Goal: Use online tool/utility: Utilize a website feature to perform a specific function

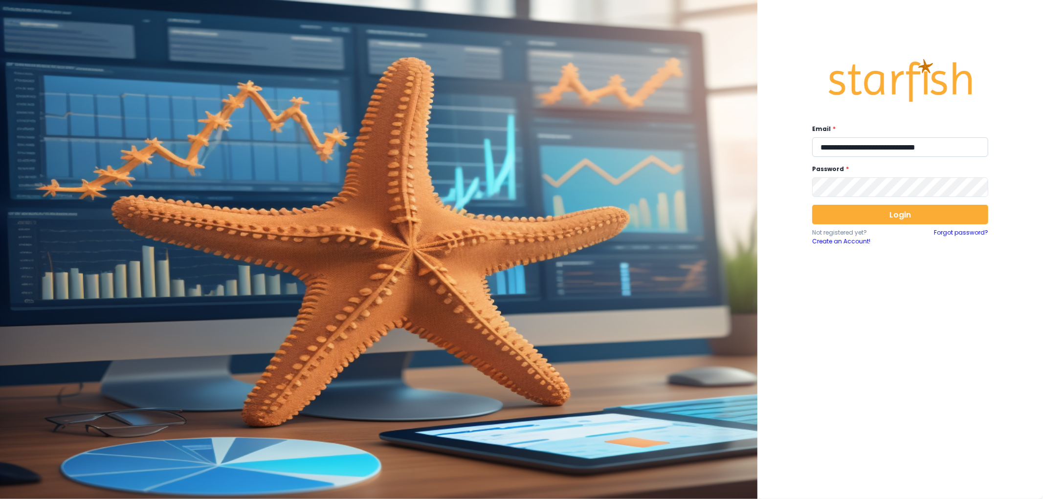
click at [895, 150] on input "**********" at bounding box center [900, 147] width 176 height 20
type input "**********"
click at [880, 213] on button "Login" at bounding box center [900, 215] width 176 height 20
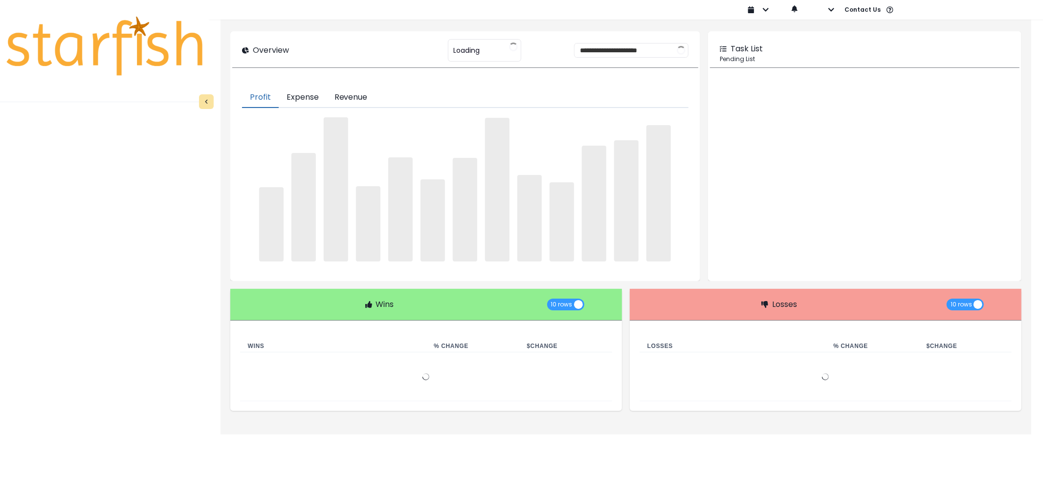
type input "********"
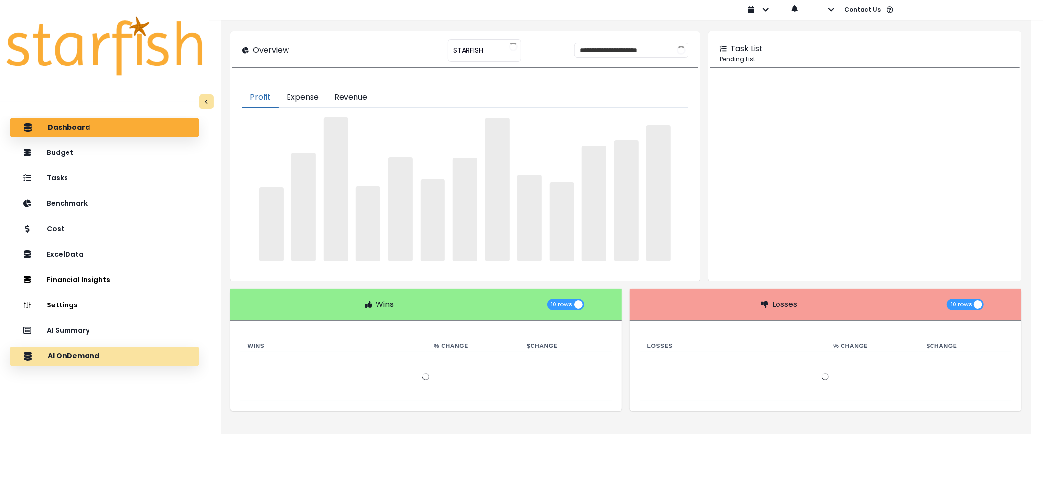
click at [108, 353] on div "AI OnDemand" at bounding box center [105, 356] width 174 height 21
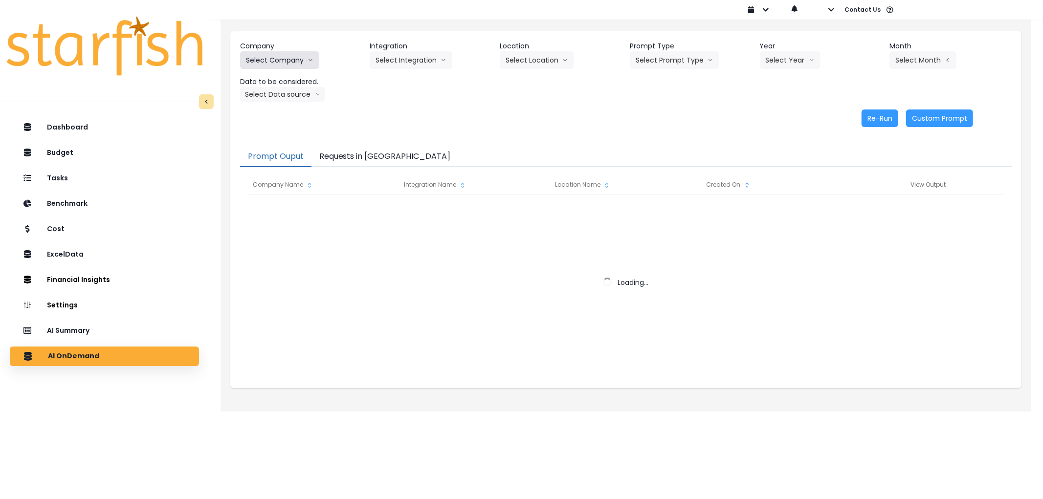
click at [286, 62] on button "Select Company" at bounding box center [279, 60] width 79 height 18
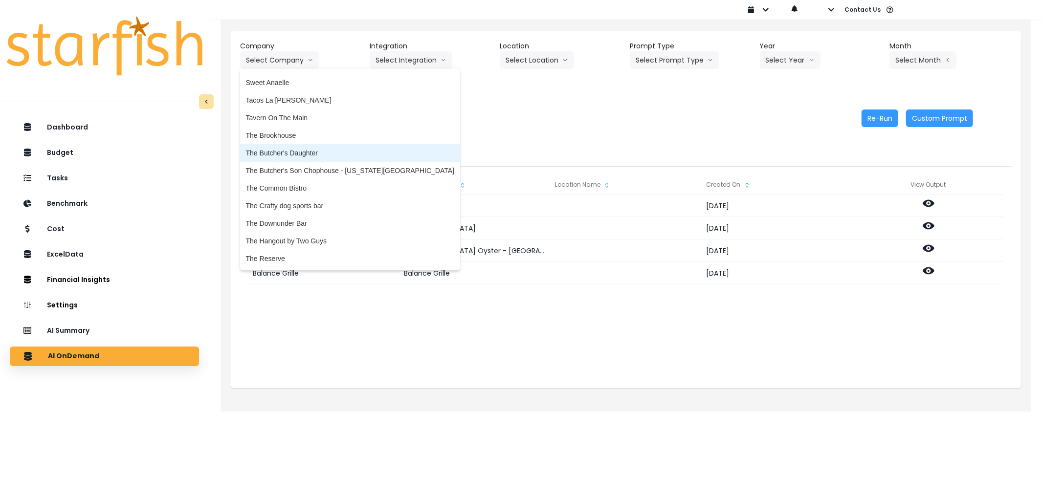
scroll to position [1798, 0]
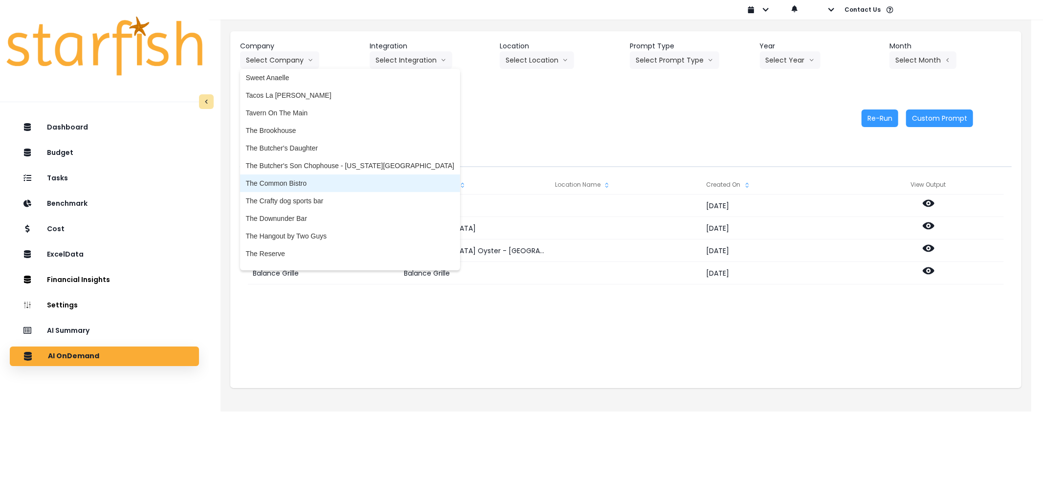
click at [296, 179] on span "The Common Bistro" at bounding box center [350, 183] width 208 height 10
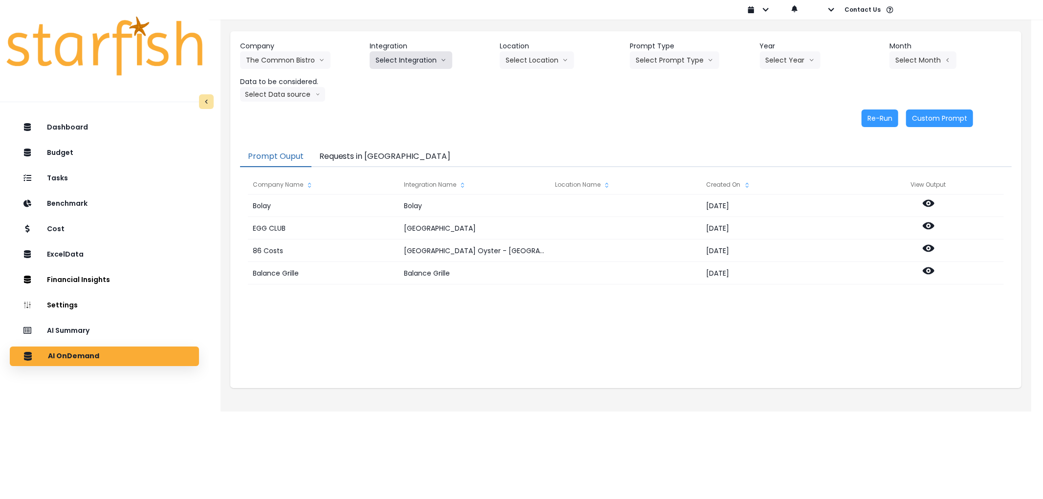
drag, startPoint x: 403, startPoint y: 66, endPoint x: 404, endPoint y: 61, distance: 5.6
click at [403, 65] on button "Select Integration" at bounding box center [411, 60] width 83 height 18
click at [404, 87] on li "The Common Bistro" at bounding box center [406, 81] width 72 height 18
click at [534, 54] on button "Select Location" at bounding box center [537, 60] width 74 height 18
click at [665, 58] on button "Select Prompt Type" at bounding box center [674, 60] width 89 height 18
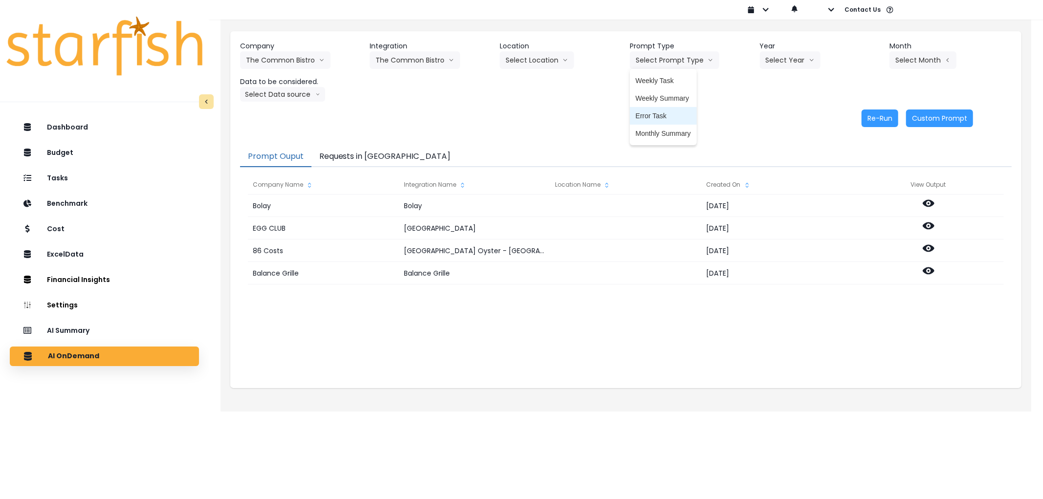
click at [658, 116] on span "Error Task" at bounding box center [663, 116] width 55 height 10
click at [776, 59] on button "Select Year" at bounding box center [790, 60] width 61 height 18
click at [770, 113] on span "2025" at bounding box center [773, 116] width 15 height 10
click at [910, 63] on button "Select Month" at bounding box center [922, 60] width 67 height 18
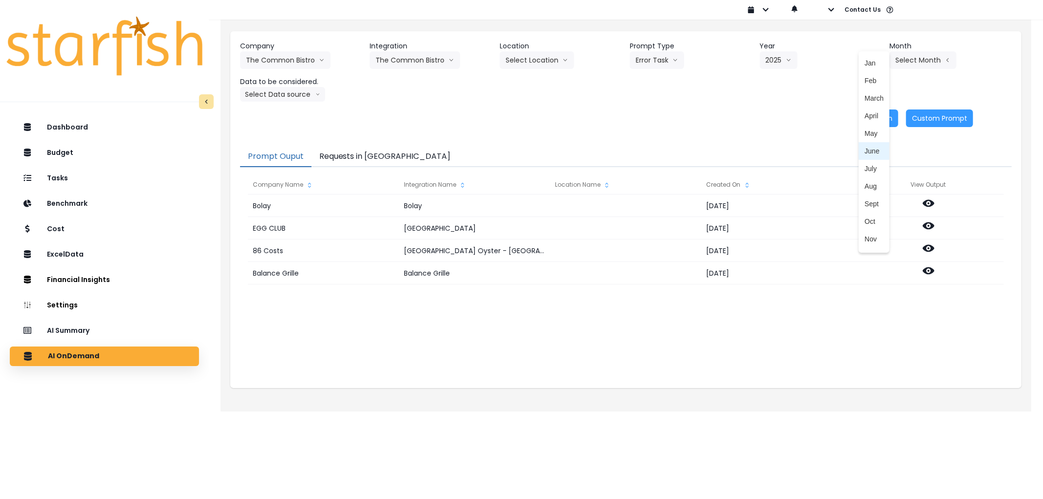
click at [872, 150] on span "June" at bounding box center [873, 151] width 19 height 10
click at [282, 99] on button "Select Data source" at bounding box center [282, 94] width 85 height 15
click at [279, 119] on li "Comparison overtime" at bounding box center [278, 114] width 77 height 18
drag, startPoint x: 885, startPoint y: 122, endPoint x: 837, endPoint y: 121, distance: 48.4
click at [885, 121] on button "Re-Run" at bounding box center [879, 119] width 37 height 18
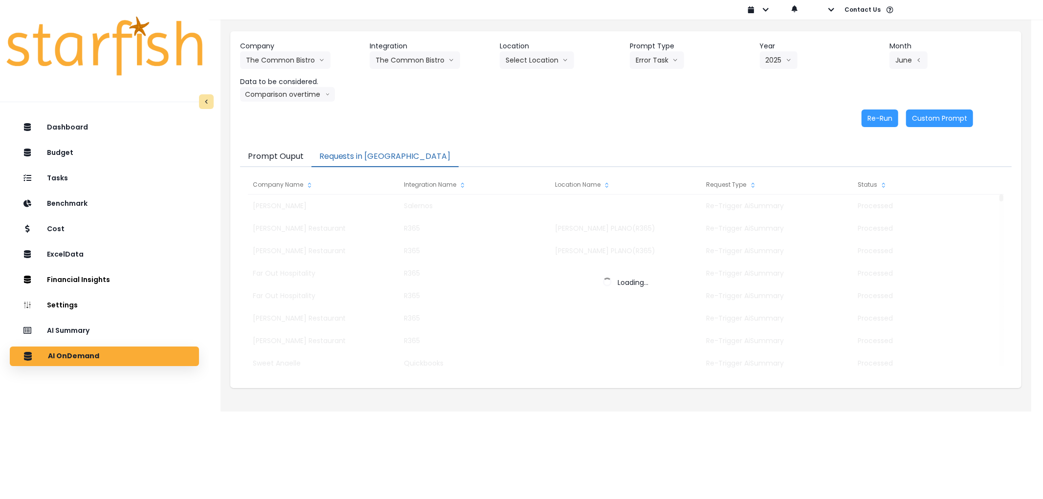
click at [369, 159] on button "Requests in [GEOGRAPHIC_DATA]" at bounding box center [384, 157] width 147 height 21
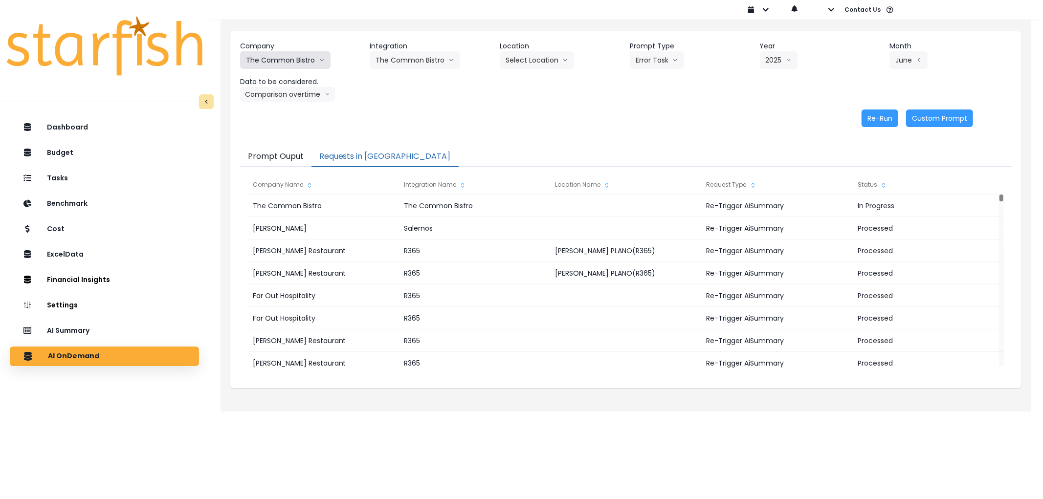
click at [277, 61] on button "The Common Bistro" at bounding box center [285, 60] width 90 height 18
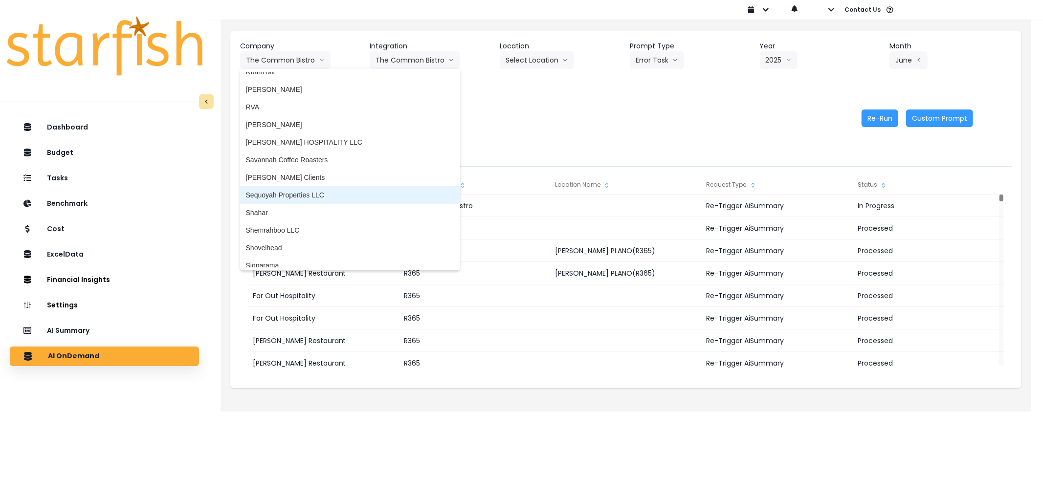
scroll to position [1551, 0]
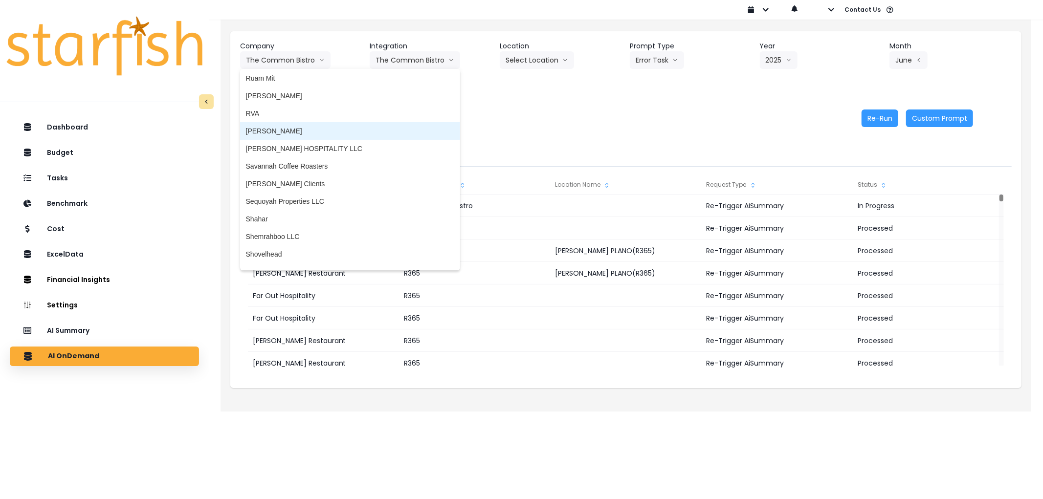
click at [286, 129] on span "[PERSON_NAME]" at bounding box center [350, 131] width 208 height 10
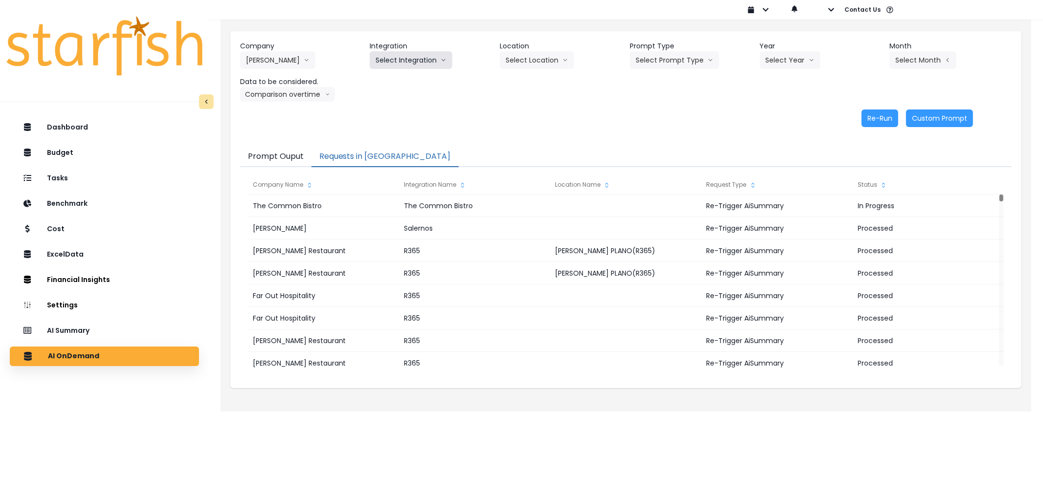
click at [401, 66] on button "Select Integration" at bounding box center [411, 60] width 83 height 18
click at [397, 84] on span "Salernos" at bounding box center [388, 81] width 27 height 10
click at [523, 67] on button "Select Location" at bounding box center [537, 60] width 74 height 18
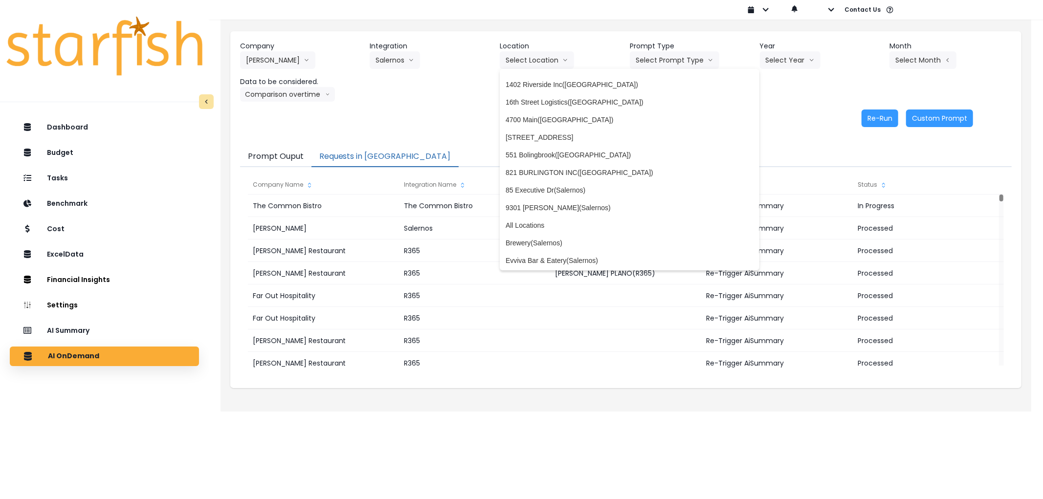
scroll to position [0, 0]
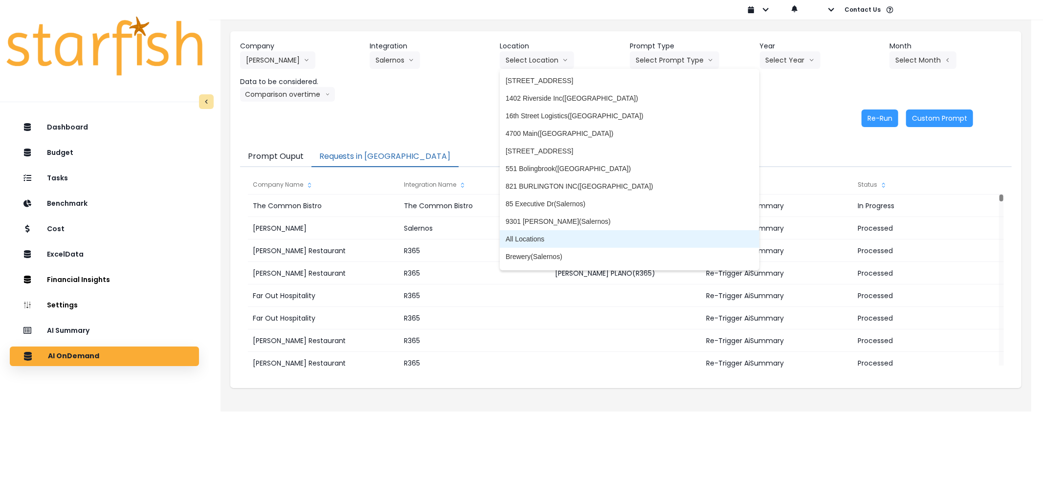
drag, startPoint x: 556, startPoint y: 238, endPoint x: 576, endPoint y: 169, distance: 71.2
click at [556, 237] on span "All Locations" at bounding box center [630, 239] width 248 height 10
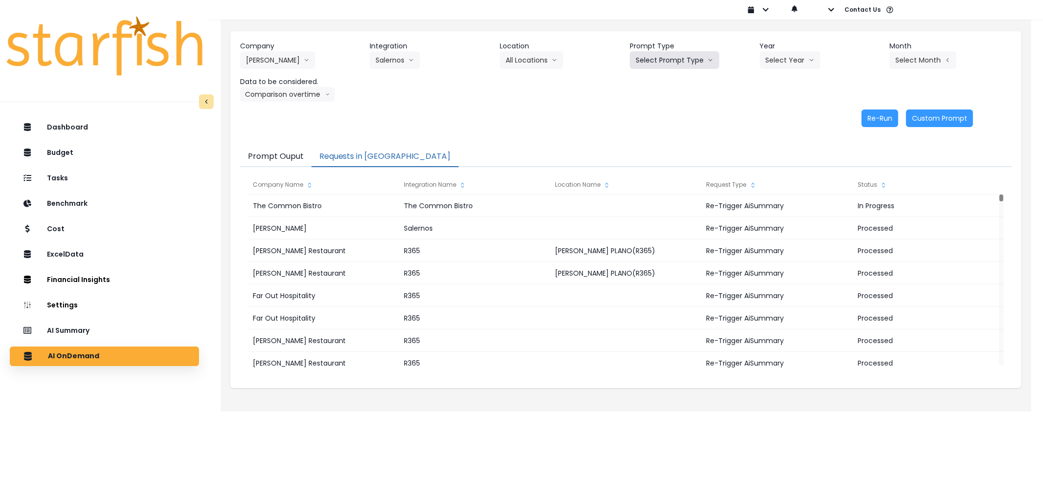
click at [671, 66] on button "Select Prompt Type" at bounding box center [674, 60] width 89 height 18
click at [654, 115] on span "Error Task" at bounding box center [663, 116] width 55 height 10
click at [793, 56] on button "Select Year" at bounding box center [790, 60] width 61 height 18
click at [517, 59] on button "All Locations" at bounding box center [532, 60] width 64 height 18
click at [786, 59] on button "Select Year" at bounding box center [790, 60] width 61 height 18
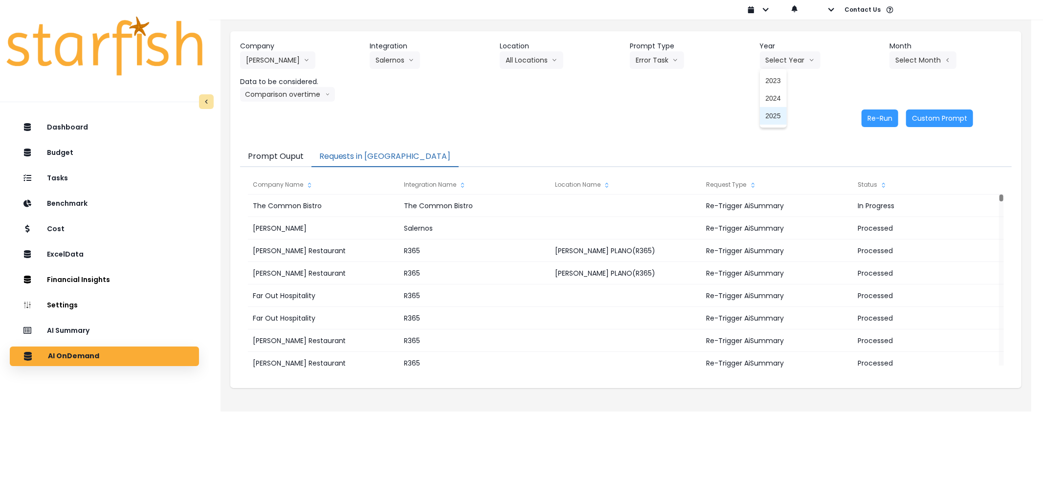
click at [772, 108] on li "2025" at bounding box center [773, 116] width 27 height 18
click at [896, 65] on button "Select Month" at bounding box center [922, 60] width 67 height 18
click at [871, 143] on li "June" at bounding box center [874, 151] width 31 height 18
click at [868, 123] on button "Re-Run" at bounding box center [879, 119] width 37 height 18
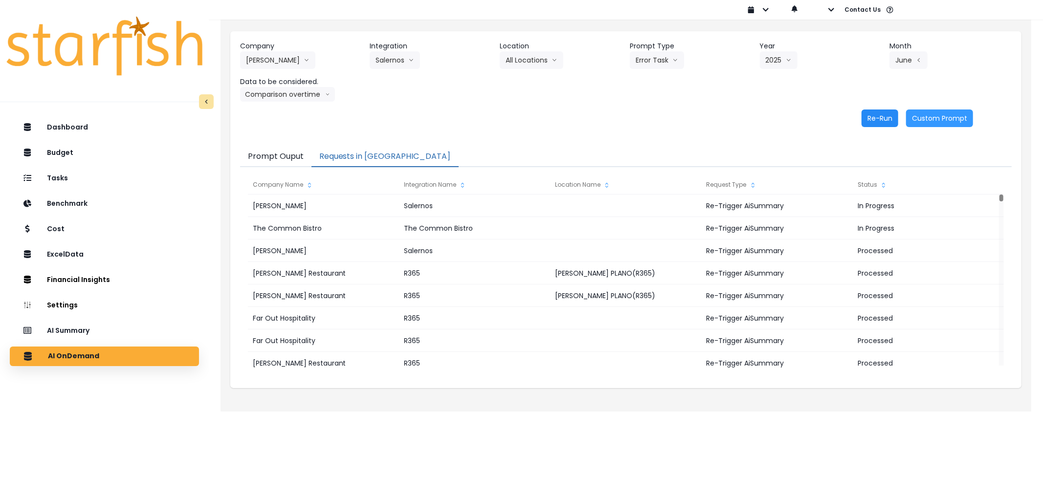
click at [872, 114] on button "Re-Run" at bounding box center [879, 119] width 37 height 18
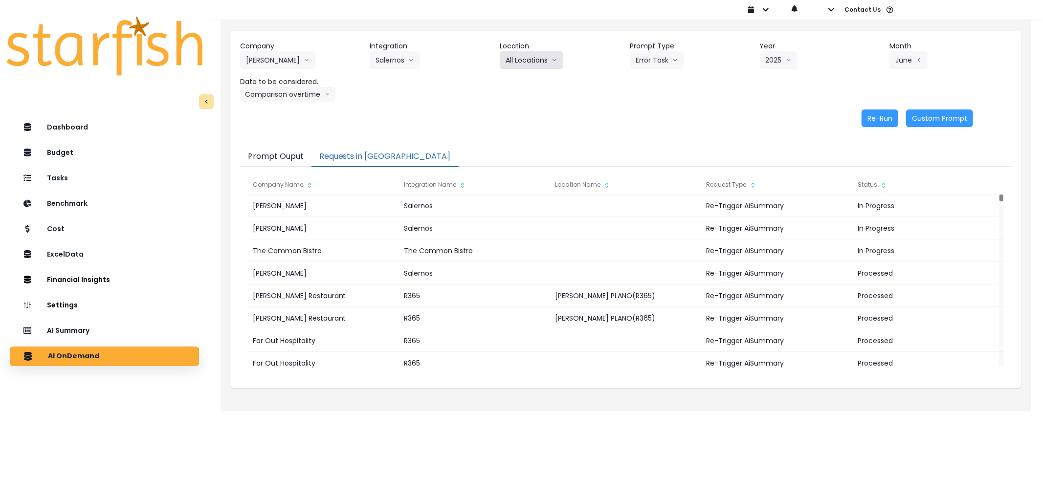
click at [516, 64] on button "All Locations" at bounding box center [532, 60] width 64 height 18
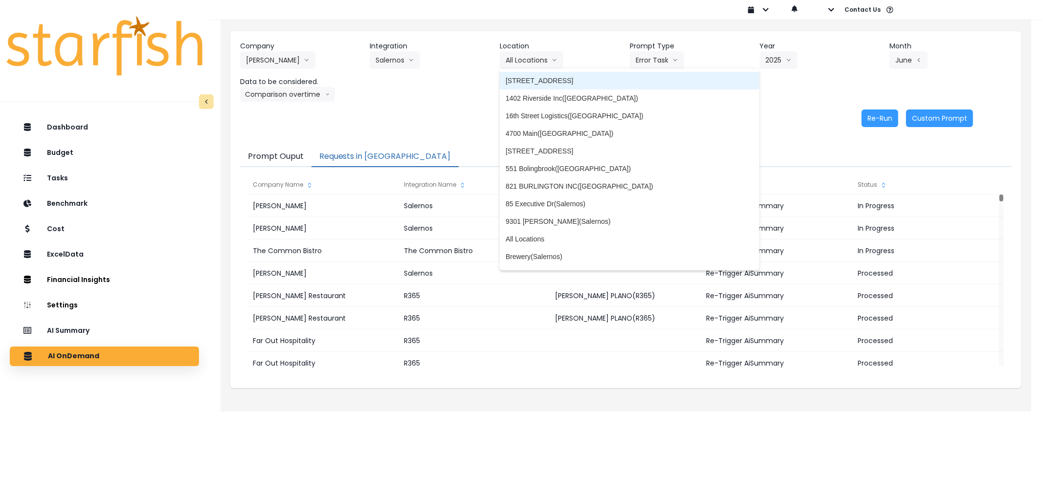
click at [578, 77] on span "[STREET_ADDRESS]" at bounding box center [630, 81] width 248 height 10
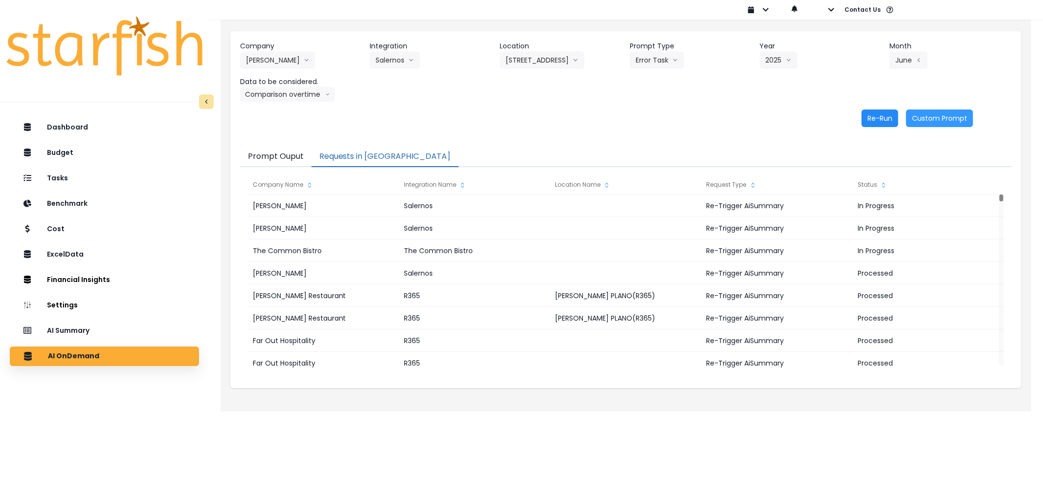
click at [872, 117] on button "Re-Run" at bounding box center [879, 119] width 37 height 18
click at [560, 59] on button "[STREET_ADDRESS]" at bounding box center [542, 60] width 85 height 18
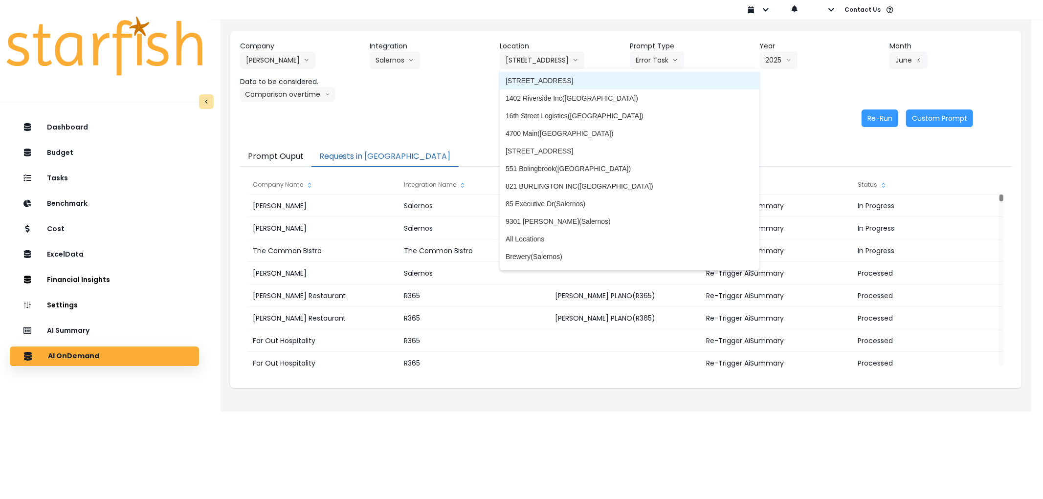
click at [557, 96] on span "1402 Riverside Inc([GEOGRAPHIC_DATA])" at bounding box center [630, 98] width 248 height 10
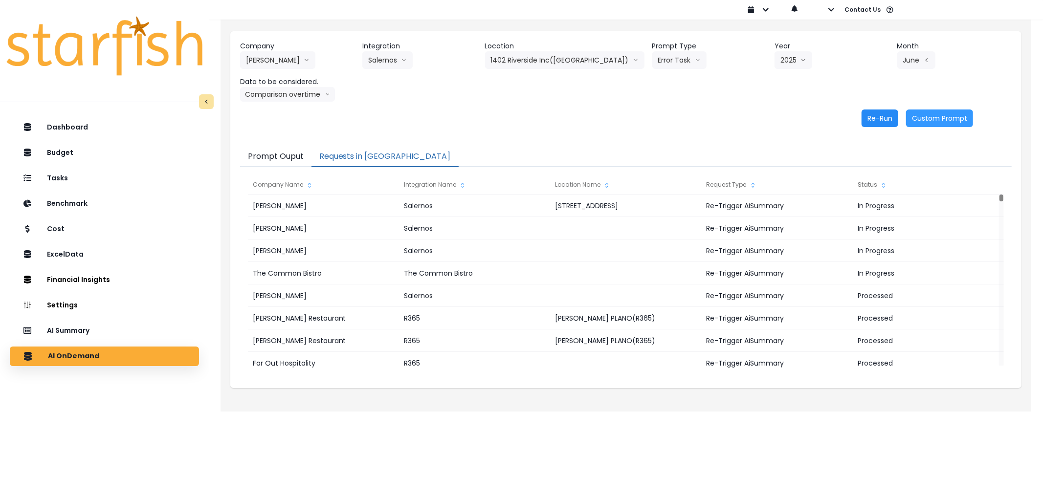
click at [879, 119] on button "Re-Run" at bounding box center [879, 119] width 37 height 18
click at [566, 60] on button "1402 Riverside Inc([GEOGRAPHIC_DATA])" at bounding box center [564, 60] width 159 height 18
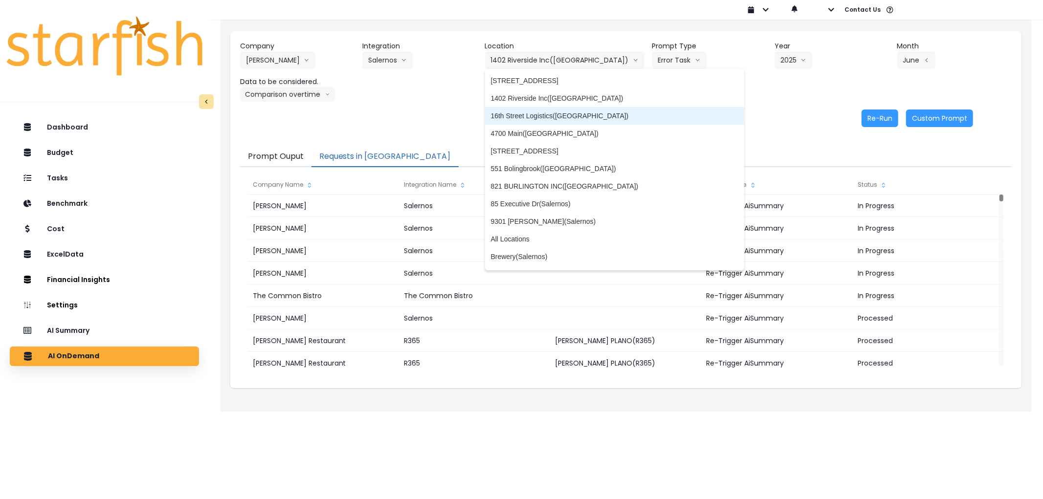
click at [579, 110] on li "16th Street Logistics([GEOGRAPHIC_DATA])" at bounding box center [615, 116] width 260 height 18
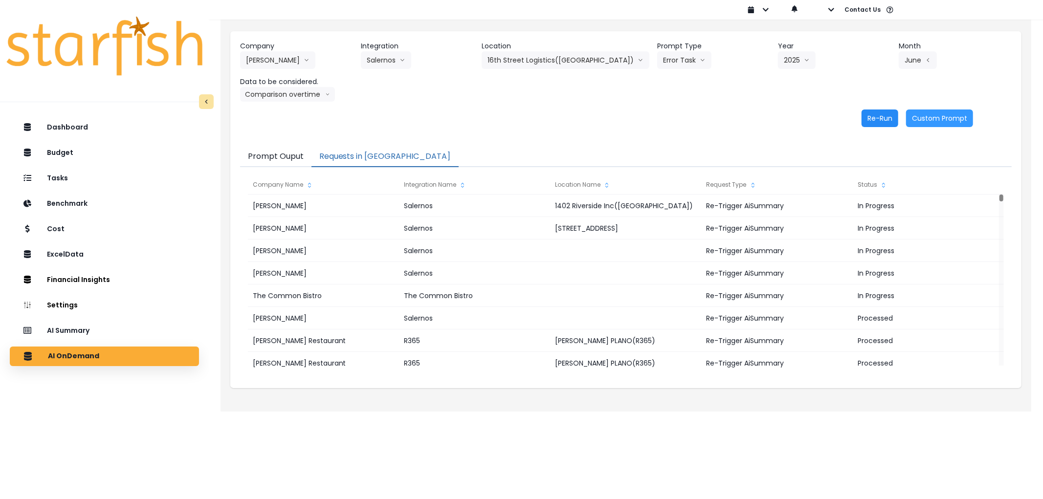
click at [882, 116] on button "Re-Run" at bounding box center [879, 119] width 37 height 18
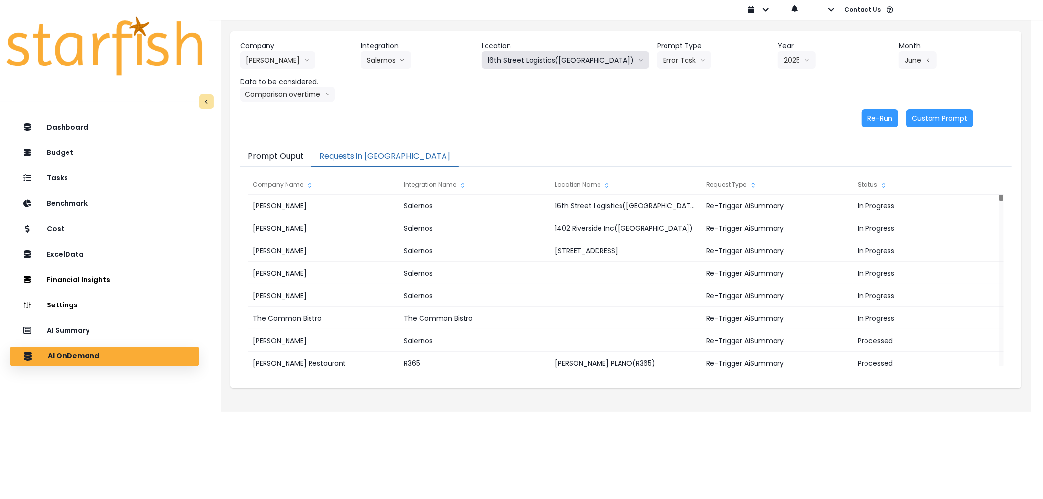
click at [560, 59] on button "16th Street Logistics([GEOGRAPHIC_DATA])" at bounding box center [566, 60] width 168 height 18
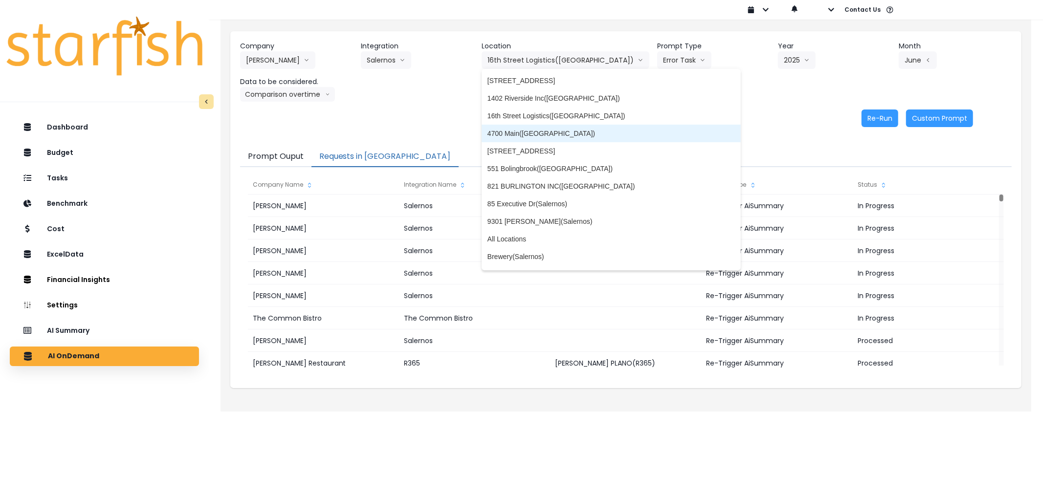
click at [557, 131] on span "4700 Main([GEOGRAPHIC_DATA])" at bounding box center [611, 134] width 248 height 10
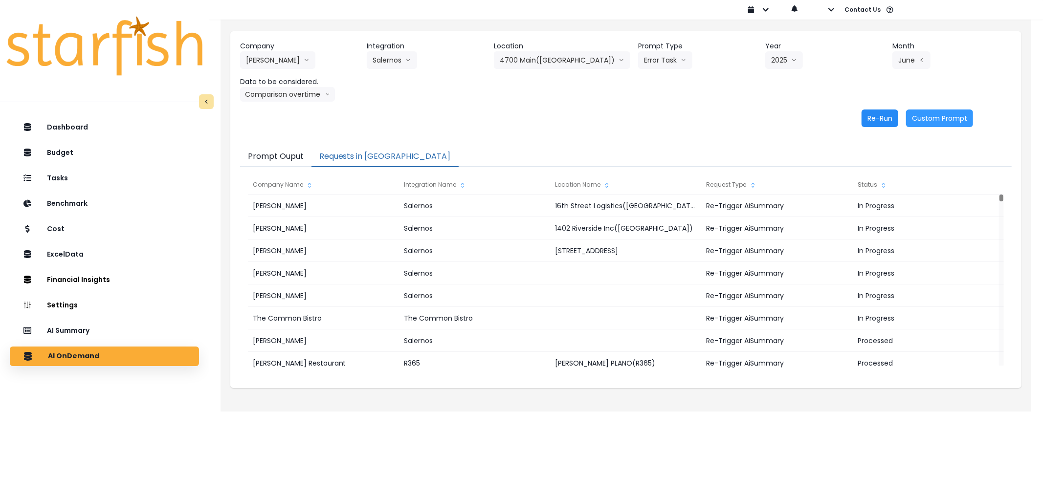
click at [881, 121] on button "Re-Run" at bounding box center [879, 119] width 37 height 18
drag, startPoint x: 528, startPoint y: 55, endPoint x: 555, endPoint y: 63, distance: 27.9
click at [529, 55] on button "4700 Main([GEOGRAPHIC_DATA])" at bounding box center [562, 60] width 136 height 18
click at [768, 104] on div "Company [PERSON_NAME] 86 Costs Asti Bagel Cafe Balance Grille Bald Ginger Bar B…" at bounding box center [625, 84] width 791 height 106
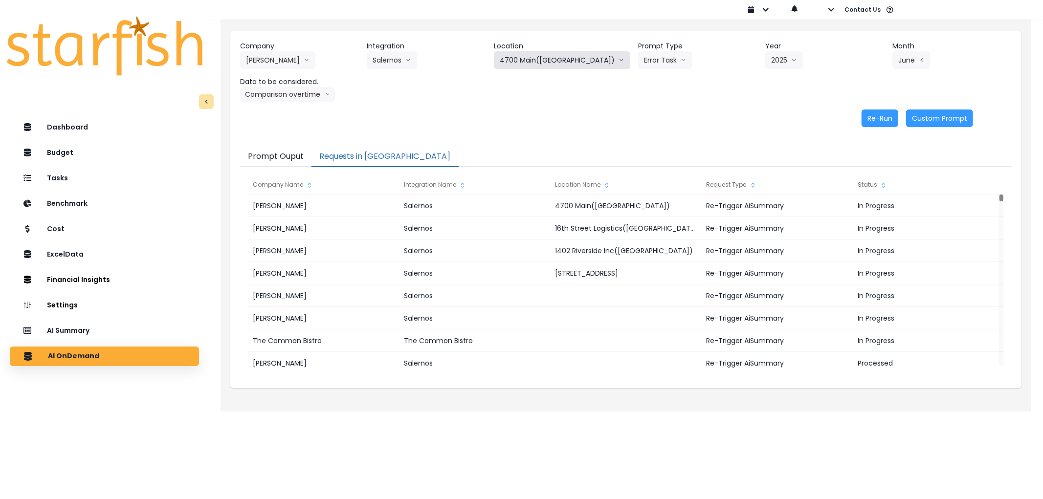
click at [551, 52] on button "4700 Main([GEOGRAPHIC_DATA])" at bounding box center [562, 60] width 136 height 18
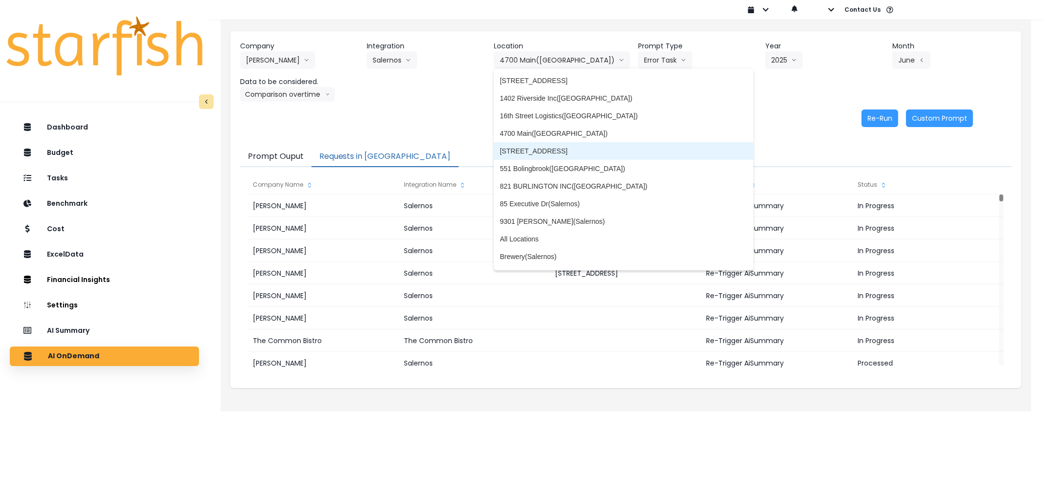
click at [550, 146] on span "[STREET_ADDRESS]" at bounding box center [624, 151] width 248 height 10
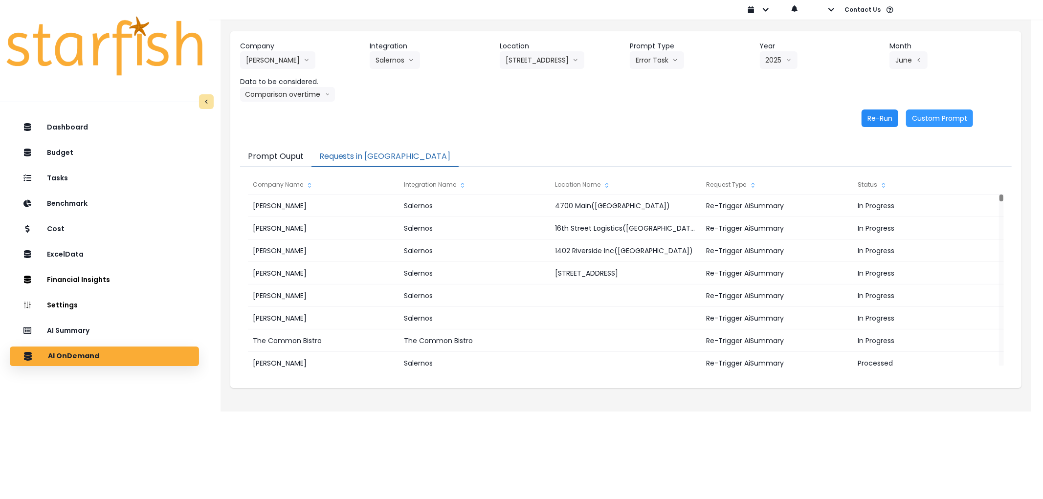
drag, startPoint x: 870, startPoint y: 120, endPoint x: 580, endPoint y: 83, distance: 292.8
click at [869, 120] on button "Re-Run" at bounding box center [879, 119] width 37 height 18
click at [553, 59] on button "[STREET_ADDRESS]" at bounding box center [542, 60] width 85 height 18
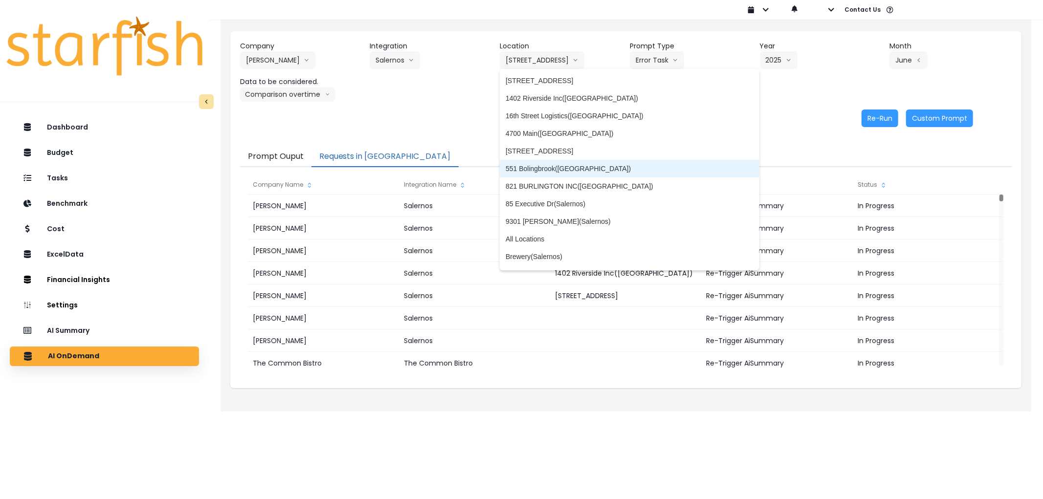
click at [549, 166] on span "551 Bolingbrook([GEOGRAPHIC_DATA])" at bounding box center [630, 169] width 248 height 10
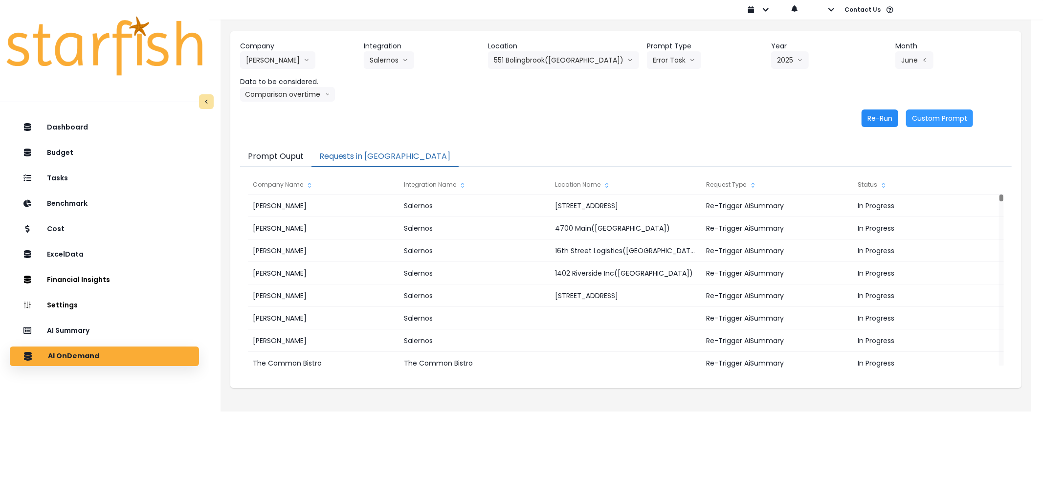
click at [871, 120] on button "Re-Run" at bounding box center [879, 119] width 37 height 18
click at [541, 60] on button "551 Bolingbrook([GEOGRAPHIC_DATA])" at bounding box center [563, 60] width 151 height 18
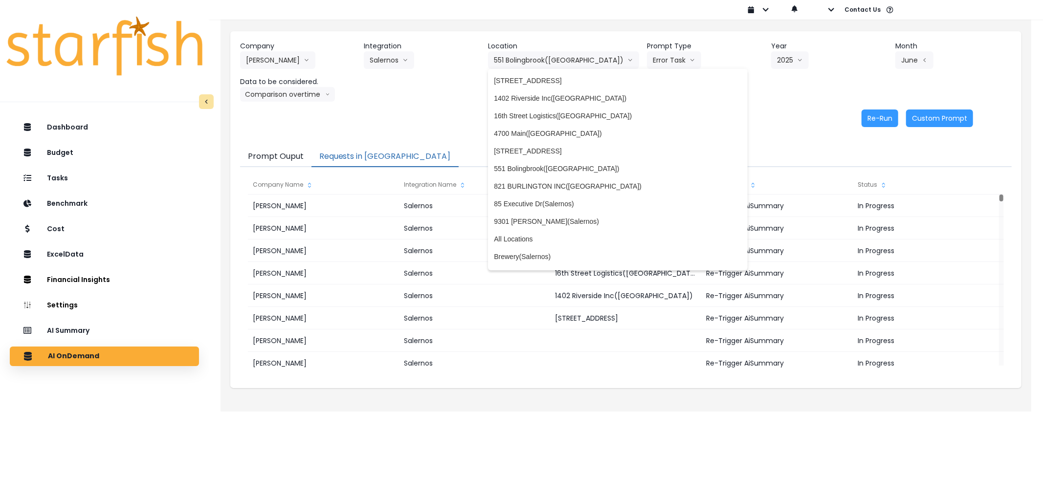
click at [722, 132] on div "Company [PERSON_NAME] 86 Costs Asti Bagel Cafe Balance Grille Bald Ginger Bar B…" at bounding box center [625, 84] width 791 height 106
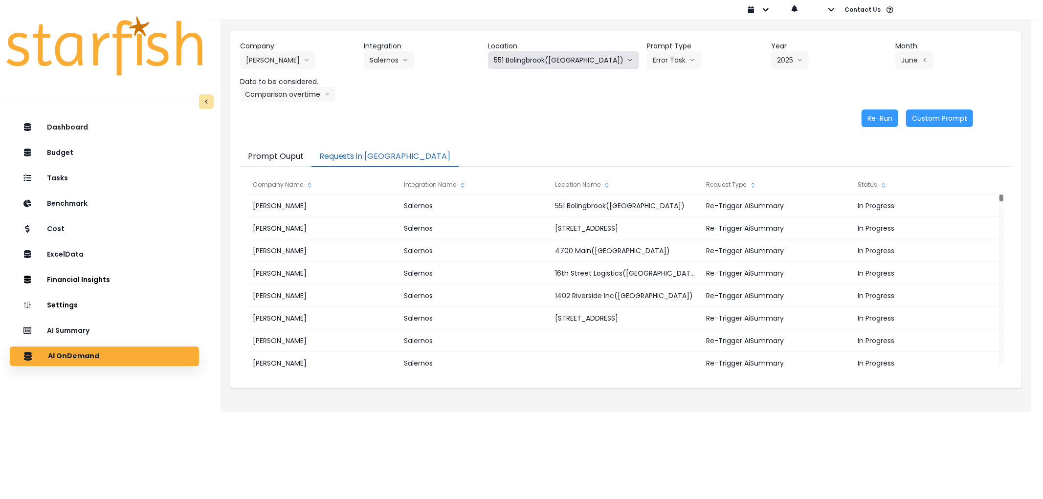
click at [540, 61] on button "551 Bolingbrook([GEOGRAPHIC_DATA])" at bounding box center [563, 60] width 151 height 18
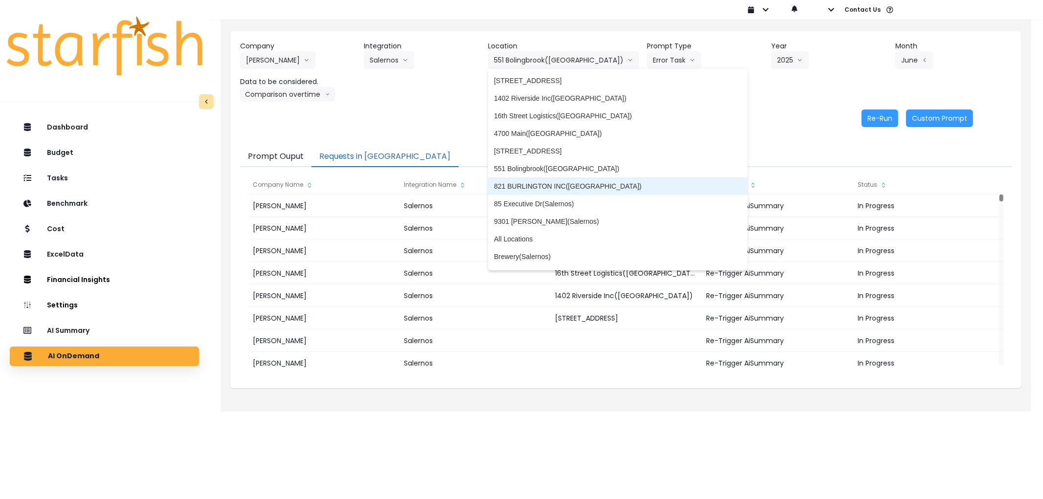
drag, startPoint x: 563, startPoint y: 189, endPoint x: 582, endPoint y: 167, distance: 28.7
click at [564, 184] on span "821 BURLINGTON INC([GEOGRAPHIC_DATA])" at bounding box center [618, 186] width 248 height 10
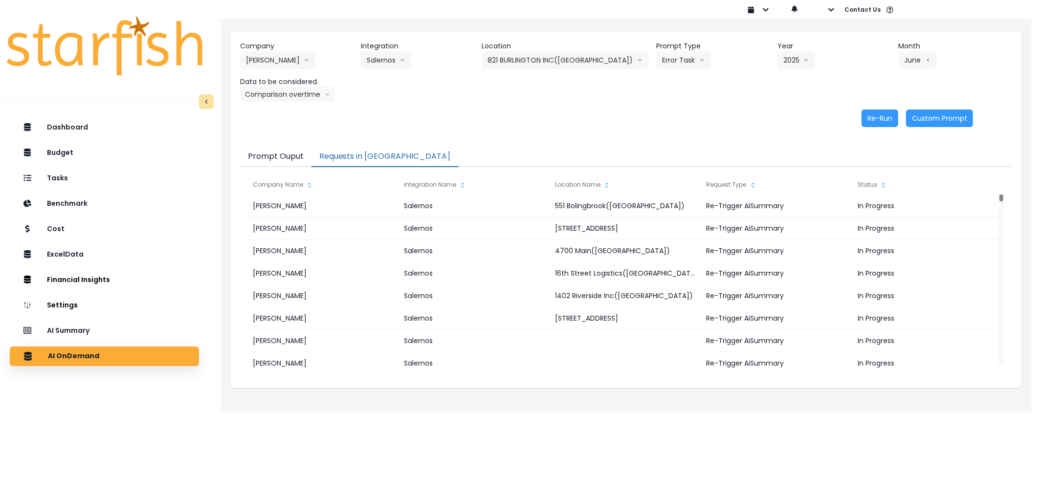
click at [874, 107] on div "Company [PERSON_NAME] 86 Costs Asti Bagel Cafe Balance Grille Bald Ginger Bar B…" at bounding box center [625, 84] width 791 height 106
click at [874, 118] on button "Re-Run" at bounding box center [879, 119] width 37 height 18
click at [560, 62] on button "821 BURLINGTON INC([GEOGRAPHIC_DATA])" at bounding box center [565, 60] width 167 height 18
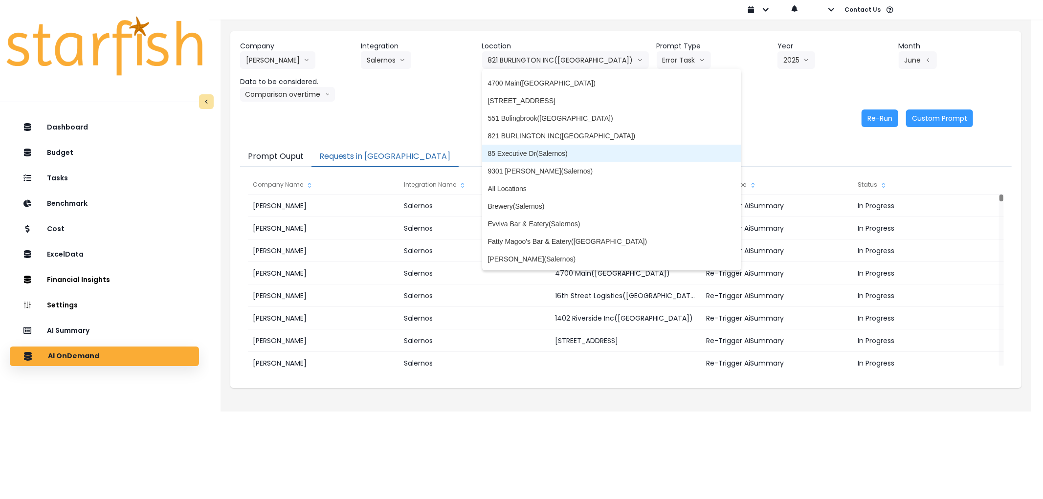
scroll to position [54, 0]
drag, startPoint x: 569, startPoint y: 140, endPoint x: 652, endPoint y: 131, distance: 84.1
click at [568, 141] on li "85 Executive Dr(Salernos)" at bounding box center [612, 150] width 260 height 18
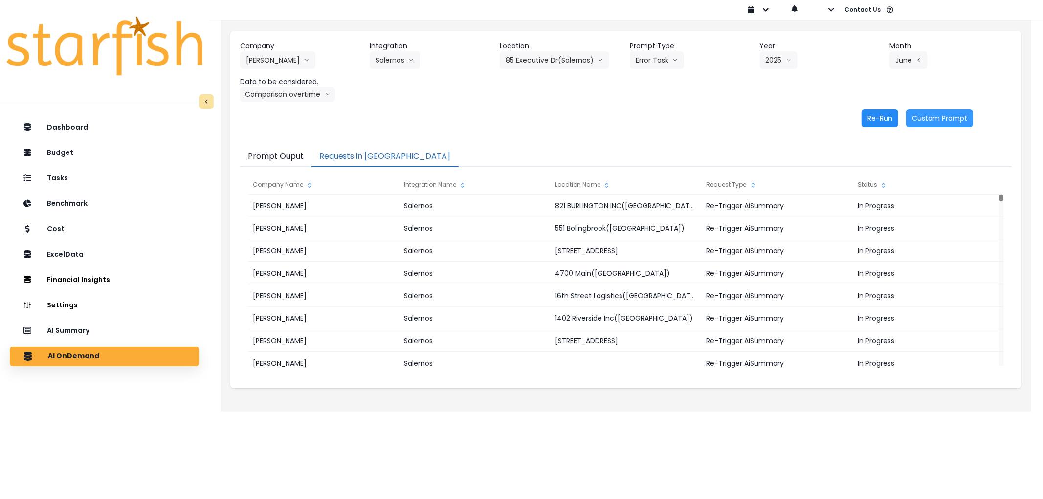
click at [872, 116] on button "Re-Run" at bounding box center [879, 119] width 37 height 18
click at [575, 64] on button "85 Executive Dr(Salernos)" at bounding box center [555, 60] width 110 height 18
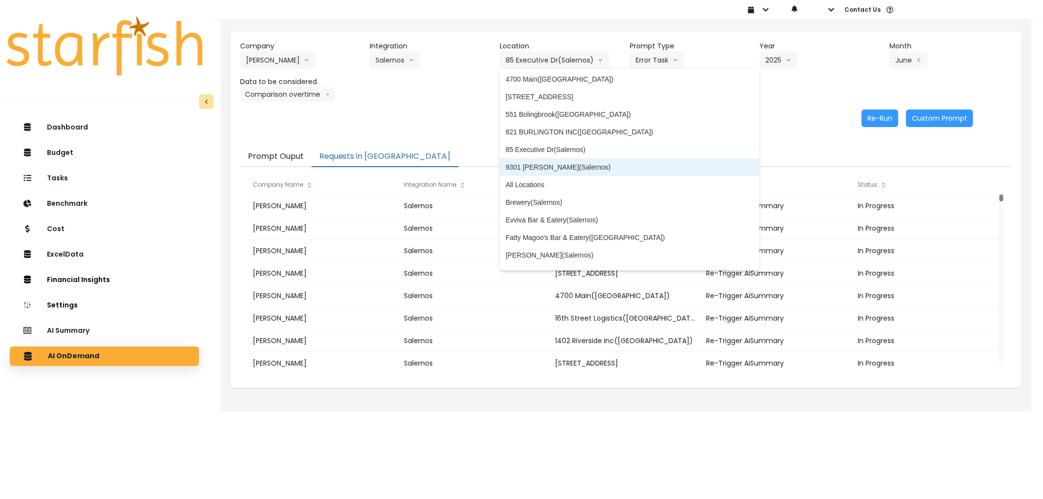
click at [569, 167] on span "9301 [PERSON_NAME](Salernos)" at bounding box center [630, 167] width 248 height 10
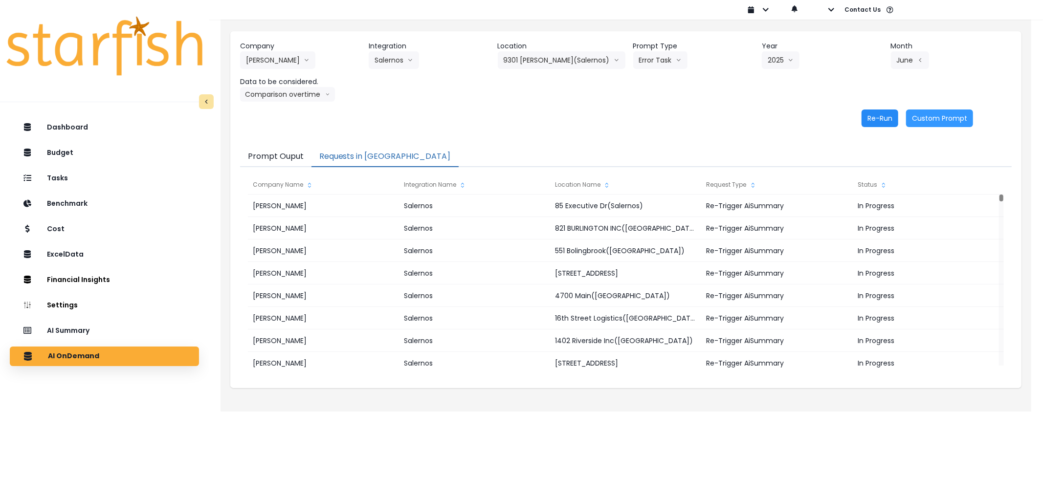
click at [876, 122] on button "Re-Run" at bounding box center [879, 119] width 37 height 18
click at [539, 61] on button "9301 [PERSON_NAME](Salernos)" at bounding box center [562, 60] width 128 height 18
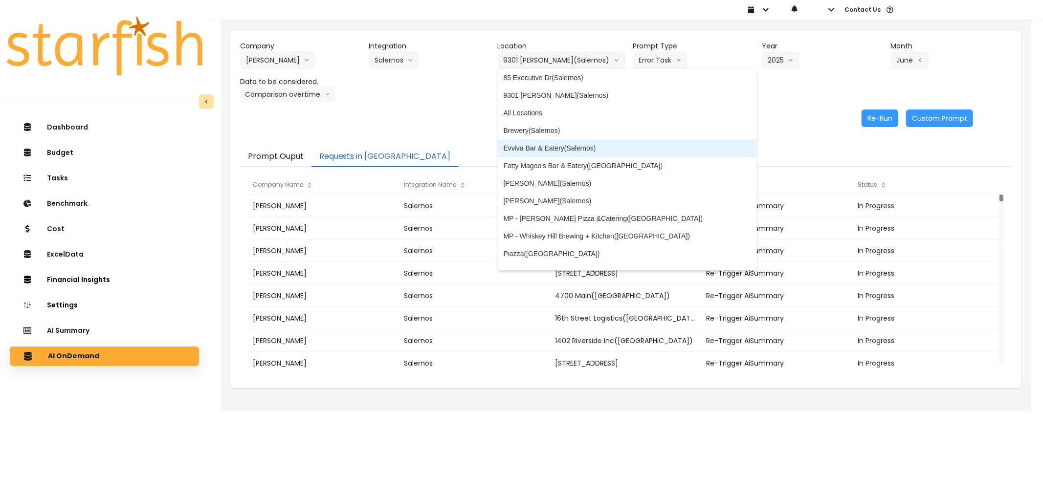
scroll to position [163, 0]
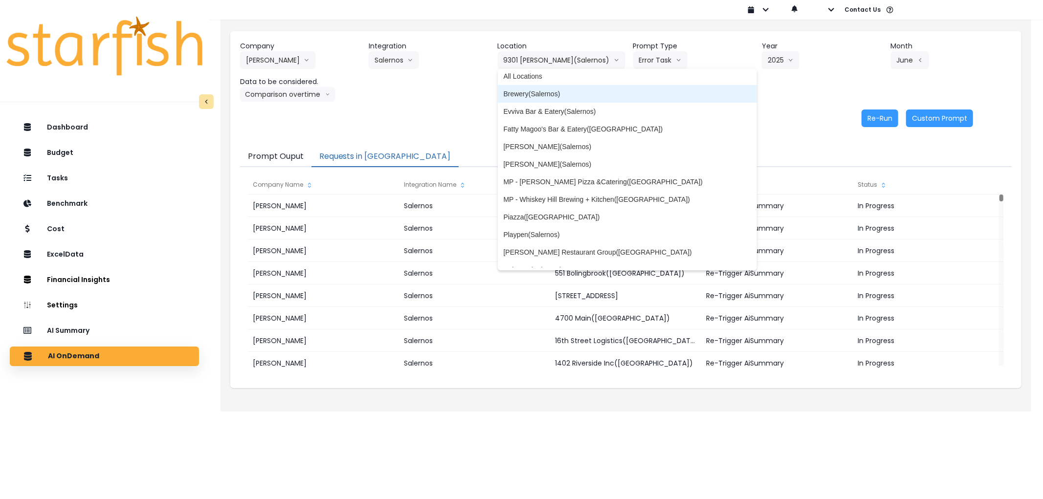
click at [557, 98] on span "Brewery(Salernos)" at bounding box center [628, 94] width 248 height 10
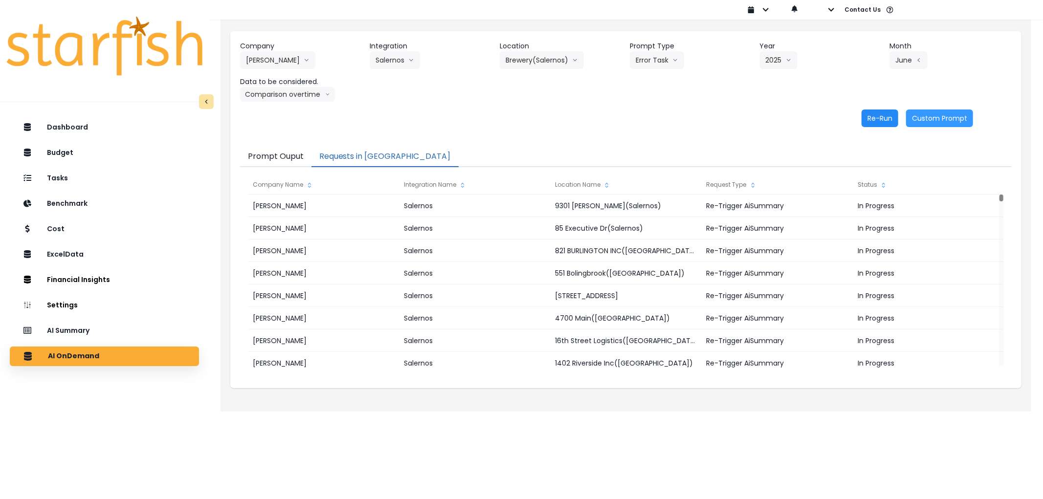
click at [877, 118] on button "Re-Run" at bounding box center [879, 119] width 37 height 18
click at [539, 60] on button "Brewery(Salernos)" at bounding box center [542, 60] width 84 height 18
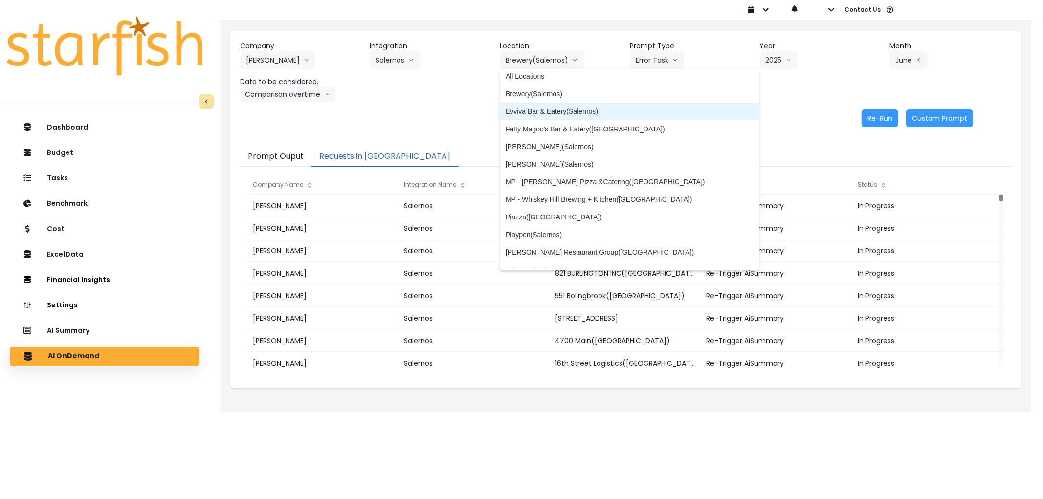
click at [555, 113] on span "Evviva Bar & Eatery(Salernos)" at bounding box center [630, 112] width 248 height 10
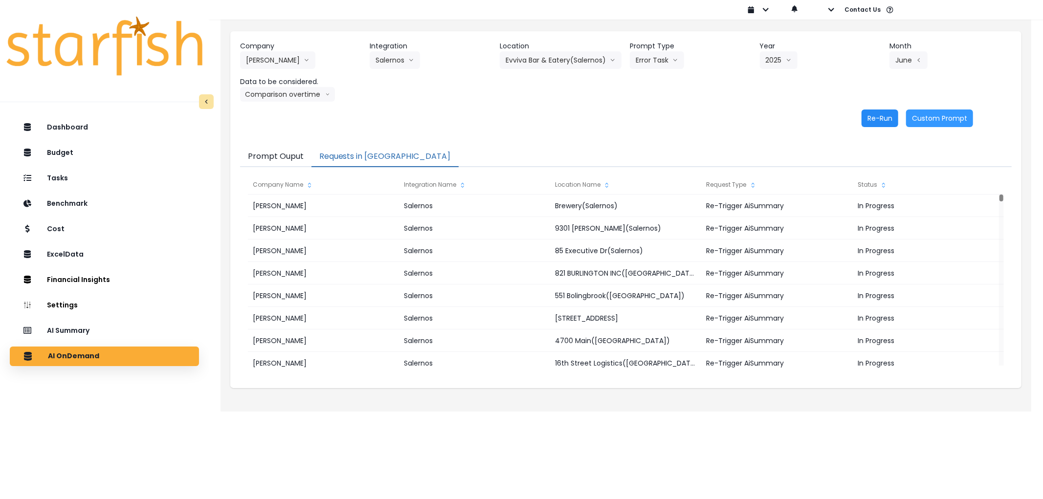
click at [882, 120] on button "Re-Run" at bounding box center [879, 119] width 37 height 18
click at [565, 55] on button "Evviva Bar & Eatery(Salernos)" at bounding box center [561, 60] width 122 height 18
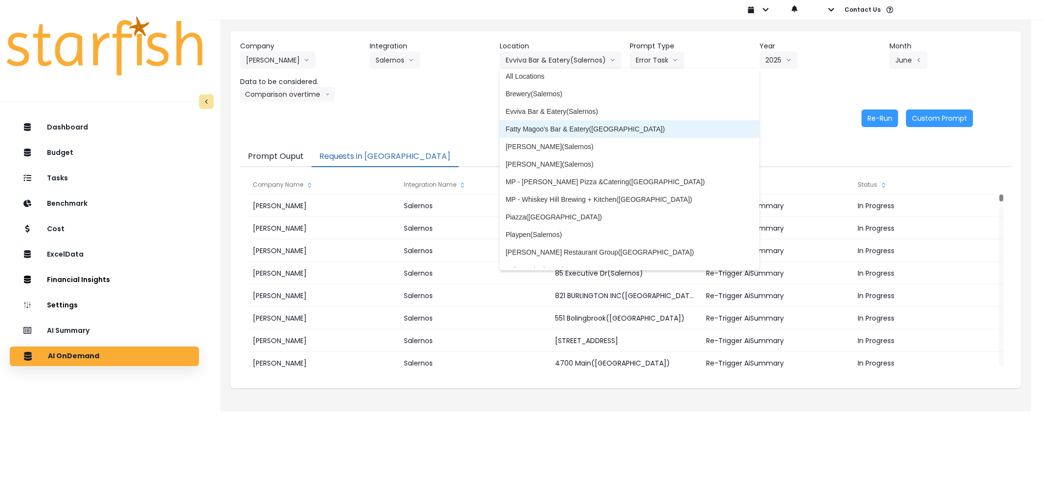
click at [570, 123] on li "Fatty Magoo's Bar & Eatery([GEOGRAPHIC_DATA])" at bounding box center [630, 129] width 260 height 18
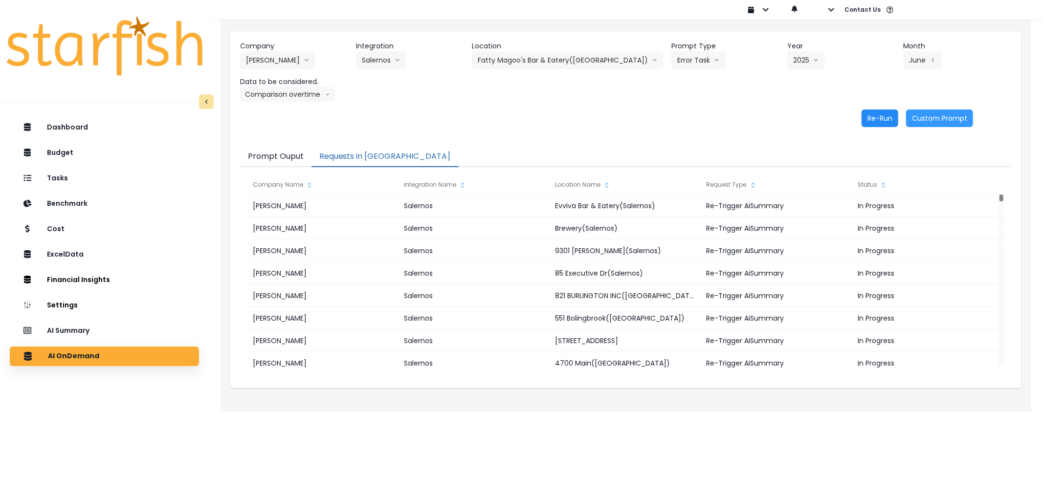
click at [888, 122] on button "Re-Run" at bounding box center [879, 119] width 37 height 18
click at [569, 61] on button "Fatty Magoo's Bar & Eatery([GEOGRAPHIC_DATA])" at bounding box center [568, 60] width 192 height 18
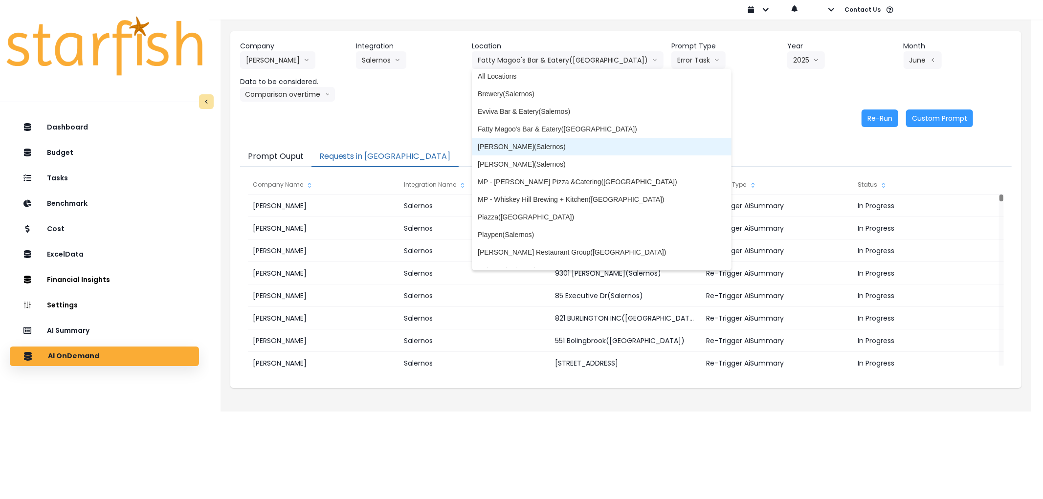
click at [568, 143] on span "[PERSON_NAME](Salernos)" at bounding box center [602, 147] width 248 height 10
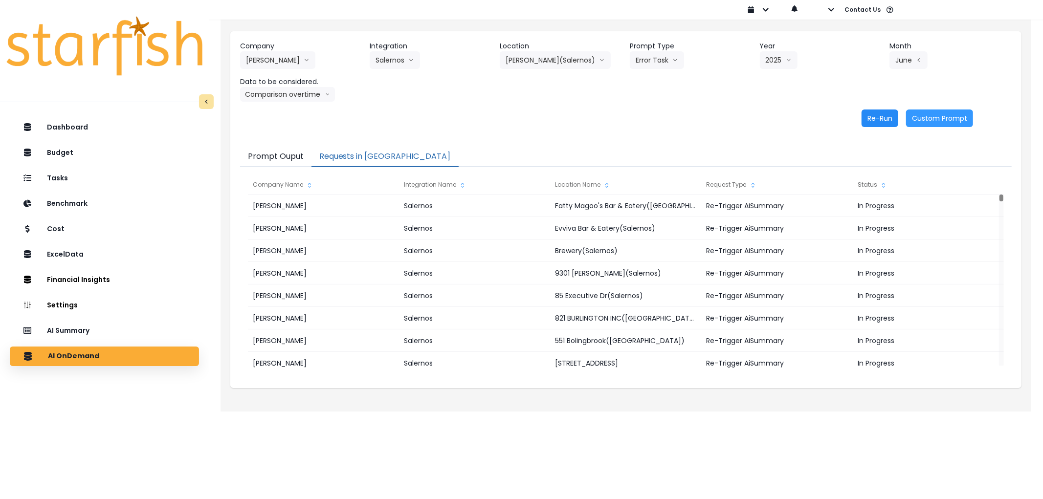
click at [876, 123] on button "Re-Run" at bounding box center [879, 119] width 37 height 18
click at [534, 65] on button "[PERSON_NAME](Salernos)" at bounding box center [555, 60] width 111 height 18
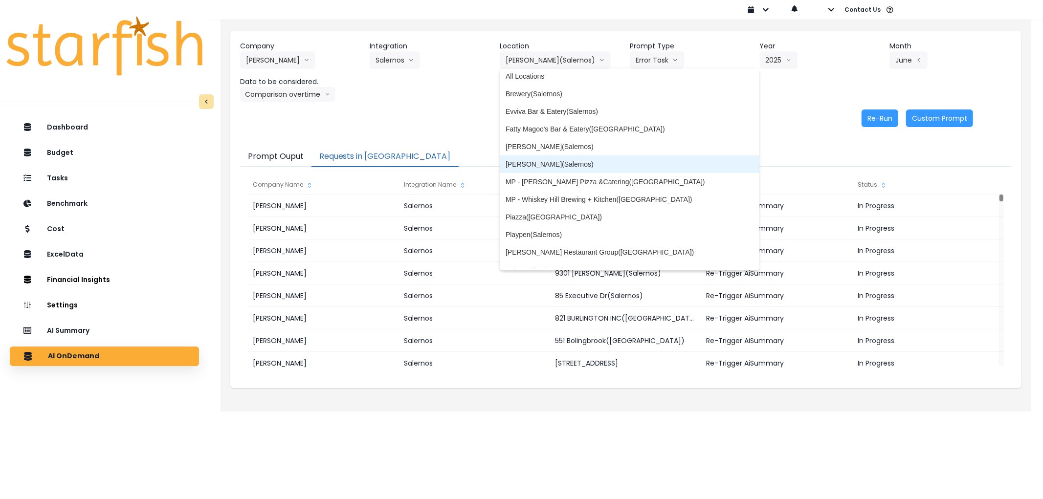
click at [541, 162] on span "[PERSON_NAME](Salernos)" at bounding box center [630, 164] width 248 height 10
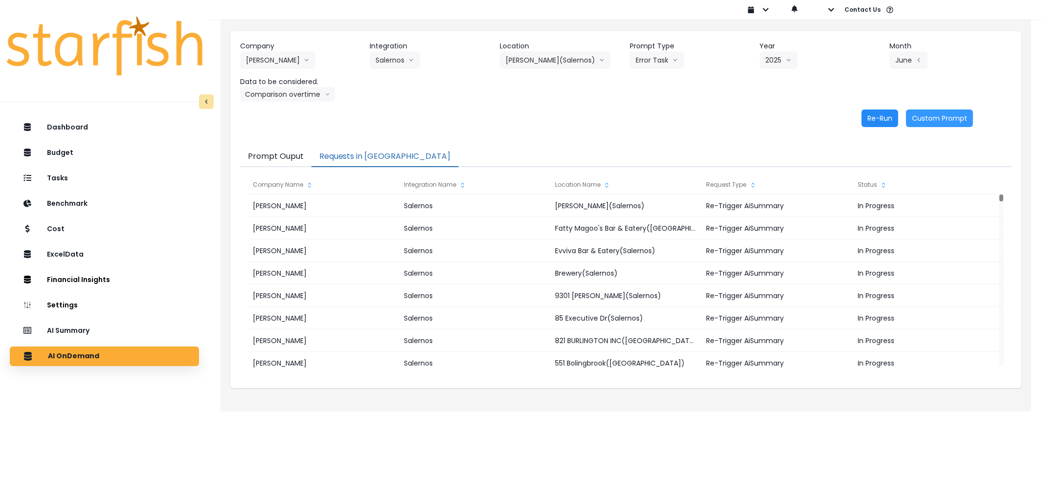
click at [877, 120] on button "Re-Run" at bounding box center [879, 119] width 37 height 18
click at [541, 64] on button "[PERSON_NAME](Salernos)" at bounding box center [555, 60] width 111 height 18
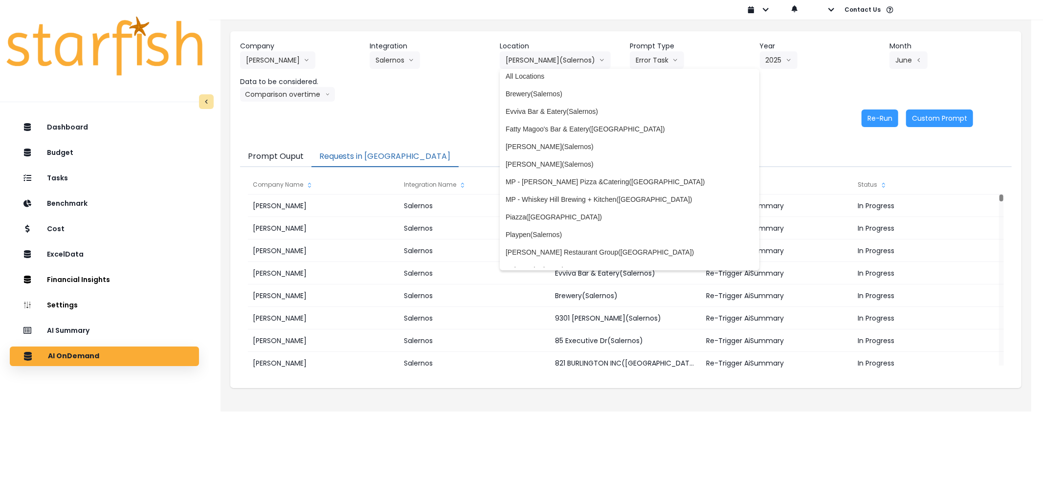
click at [719, 121] on div "Re-Run Custom Prompt" at bounding box center [606, 119] width 733 height 18
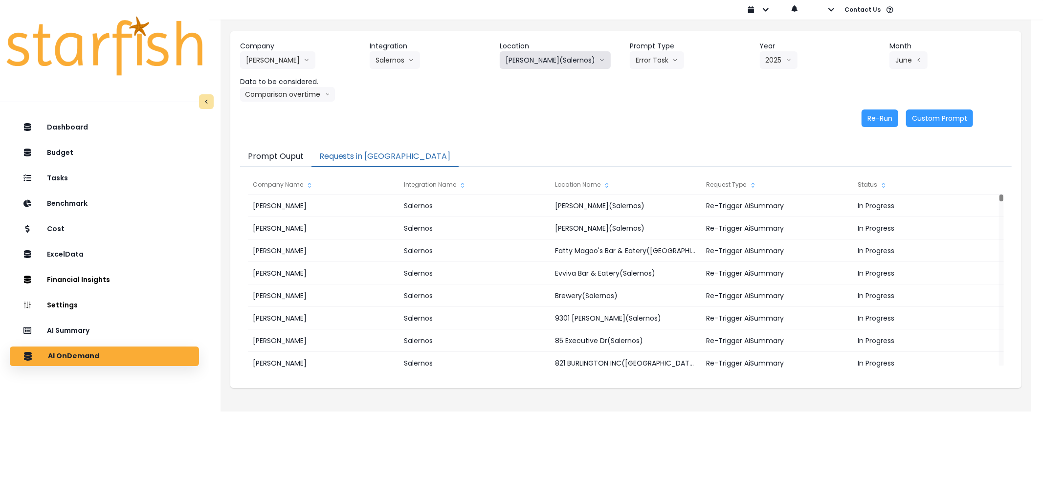
click at [510, 57] on button "[PERSON_NAME](Salernos)" at bounding box center [555, 60] width 111 height 18
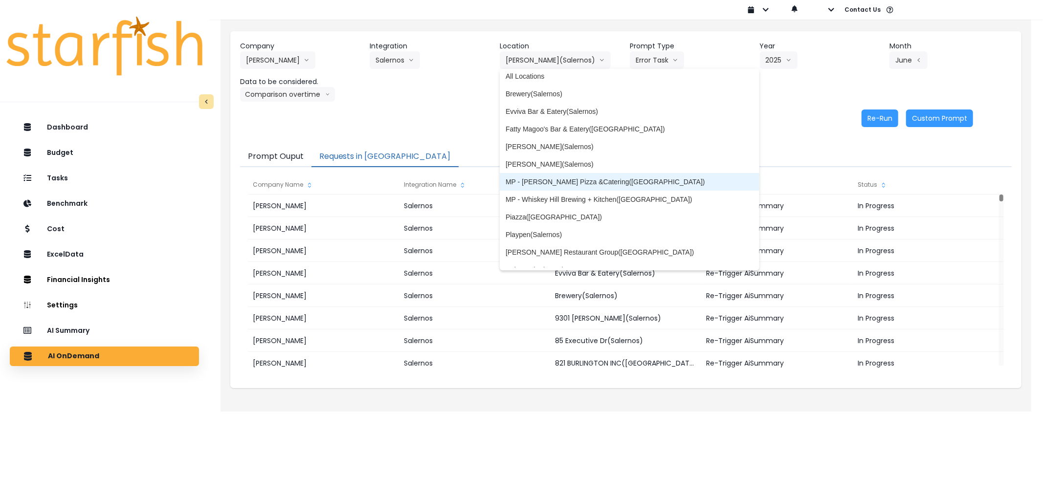
click at [568, 179] on span "MP - [PERSON_NAME] Pizza &Catering([GEOGRAPHIC_DATA])" at bounding box center [630, 182] width 248 height 10
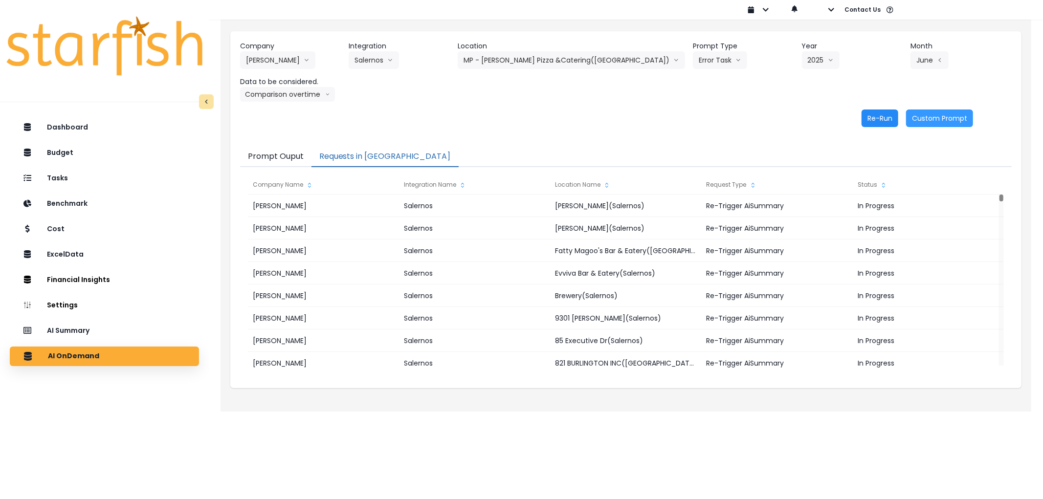
drag, startPoint x: 877, startPoint y: 120, endPoint x: 619, endPoint y: 84, distance: 259.8
click at [874, 120] on button "Re-Run" at bounding box center [879, 119] width 37 height 18
click at [571, 60] on button "MP - [PERSON_NAME] Pizza &Catering([GEOGRAPHIC_DATA])" at bounding box center [571, 60] width 227 height 18
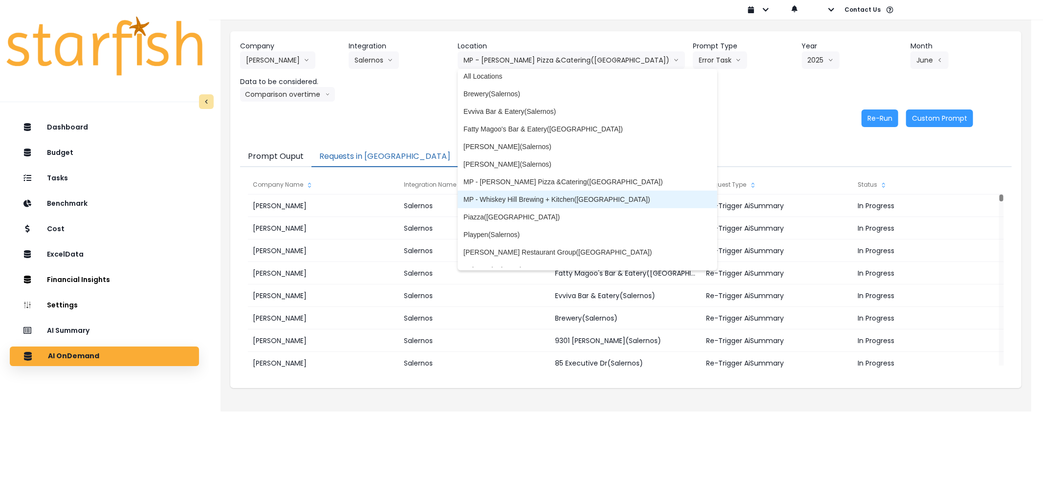
click at [563, 198] on span "MP - Whiskey Hill Brewing + Kitchen([GEOGRAPHIC_DATA])" at bounding box center [587, 200] width 248 height 10
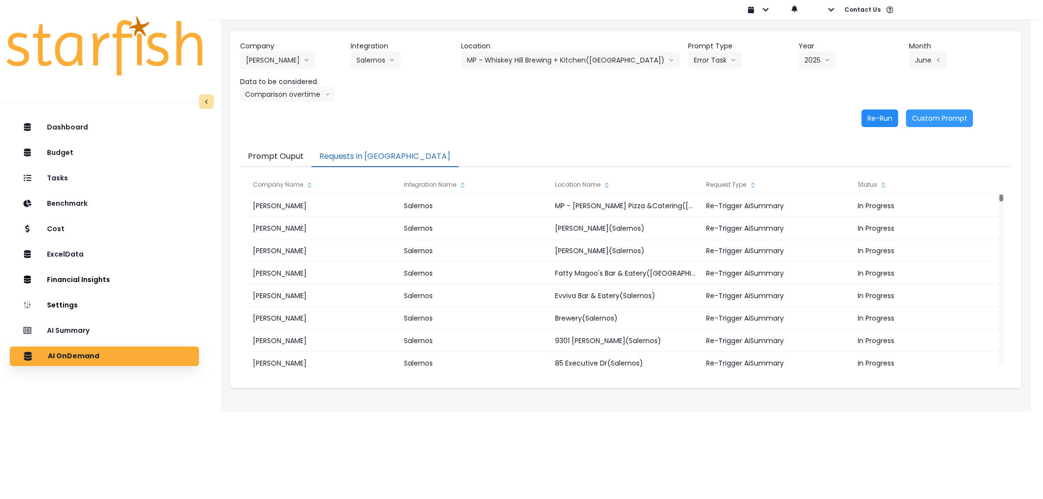
click at [886, 117] on button "Re-Run" at bounding box center [879, 119] width 37 height 18
click at [573, 60] on button "MP - Whiskey Hill Brewing + Kitchen([GEOGRAPHIC_DATA])" at bounding box center [570, 60] width 219 height 18
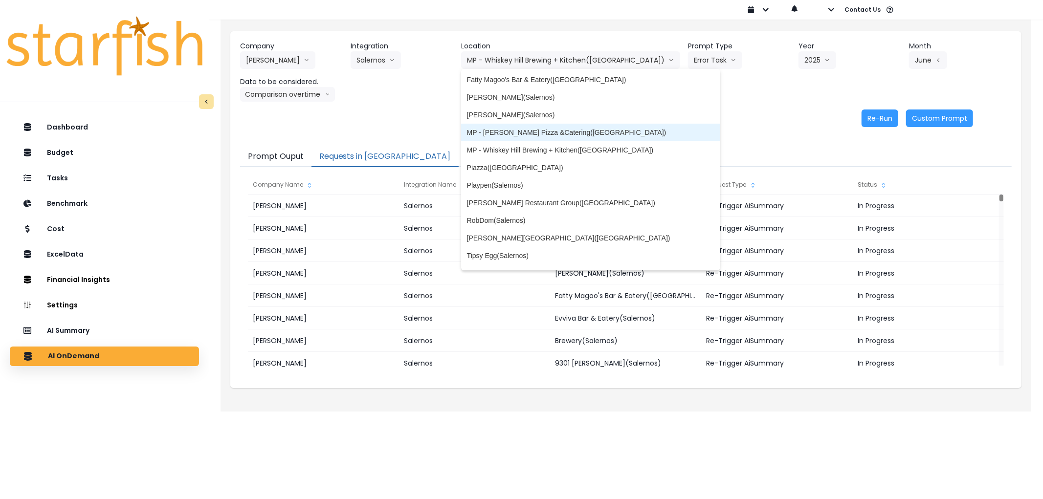
scroll to position [217, 0]
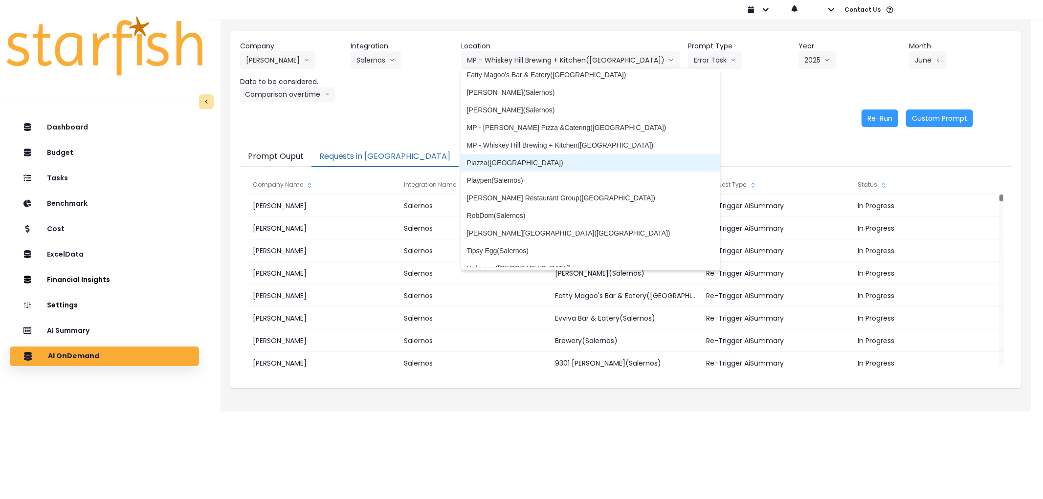
drag, startPoint x: 554, startPoint y: 155, endPoint x: 654, endPoint y: 154, distance: 99.3
click at [556, 156] on li "Piazza([GEOGRAPHIC_DATA])" at bounding box center [591, 163] width 260 height 18
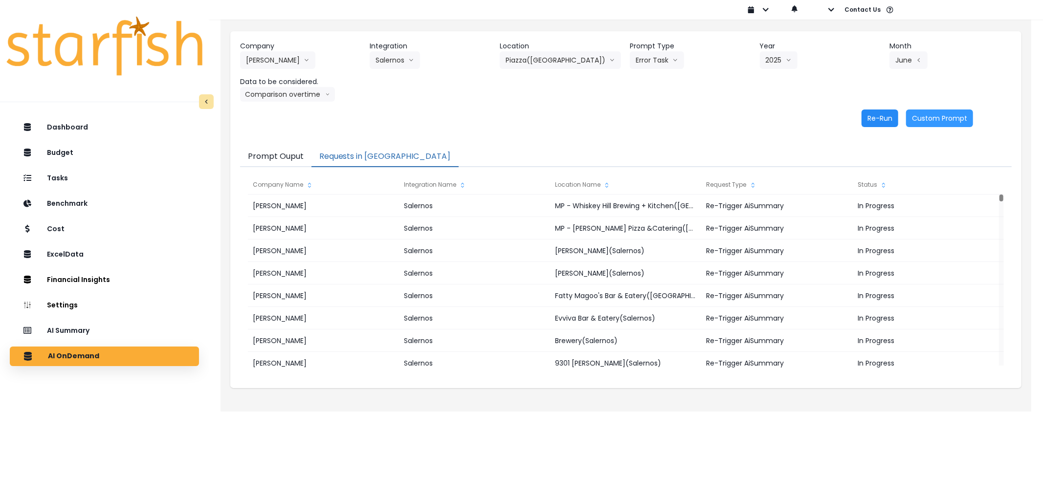
click at [898, 123] on button "Re-Run" at bounding box center [879, 119] width 37 height 18
click at [529, 53] on button "Piazza([GEOGRAPHIC_DATA])" at bounding box center [560, 60] width 121 height 18
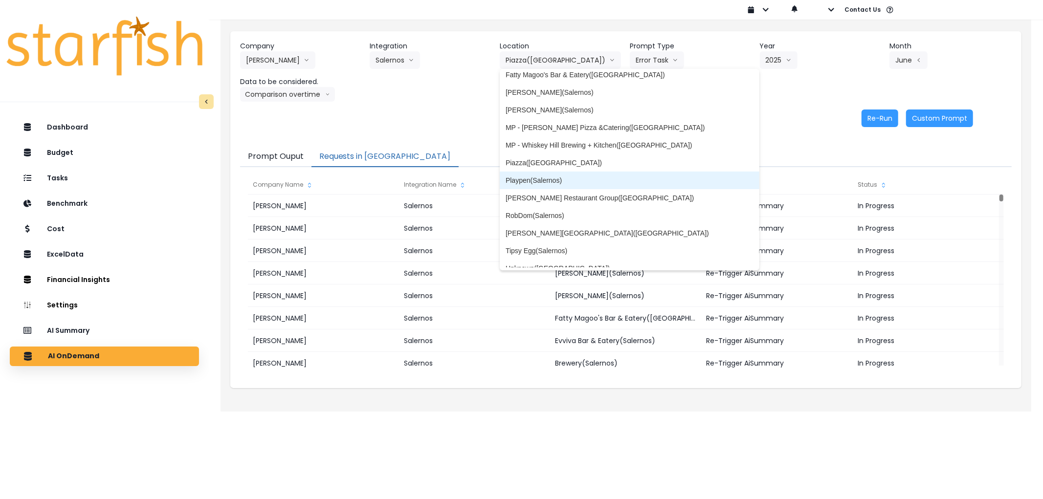
drag, startPoint x: 537, startPoint y: 179, endPoint x: 680, endPoint y: 148, distance: 146.0
click at [539, 178] on span "Playpen(Salernos)" at bounding box center [630, 181] width 248 height 10
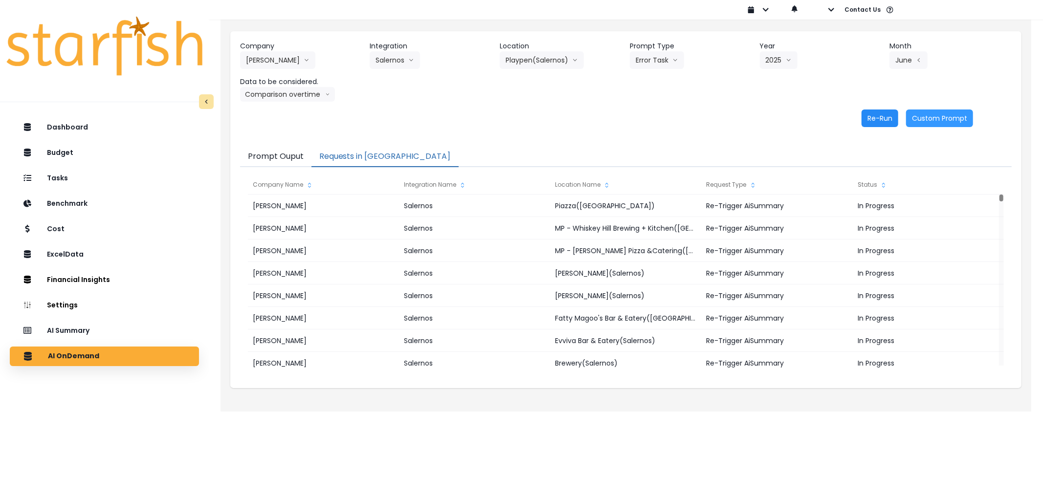
click at [882, 123] on button "Re-Run" at bounding box center [879, 119] width 37 height 18
click at [545, 63] on button "Playpen(Salernos)" at bounding box center [542, 60] width 84 height 18
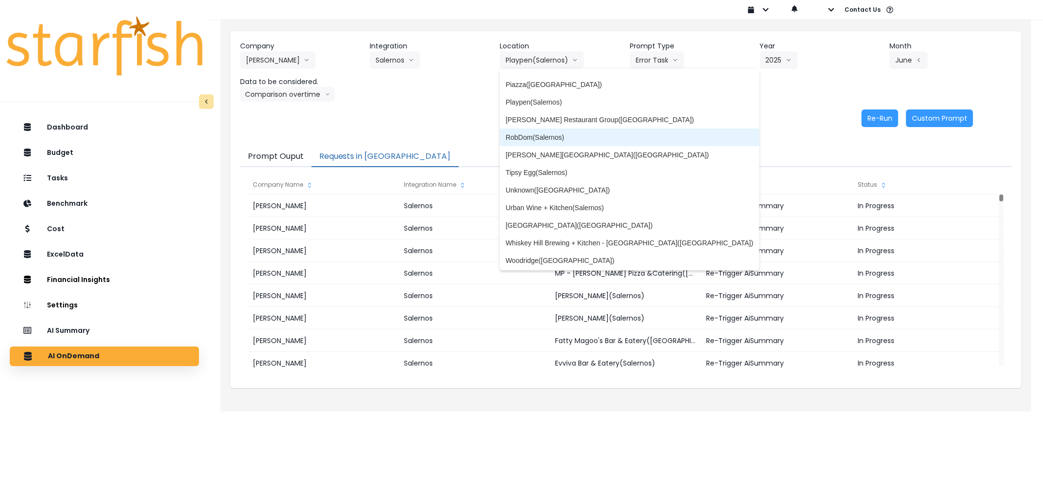
scroll to position [296, 0]
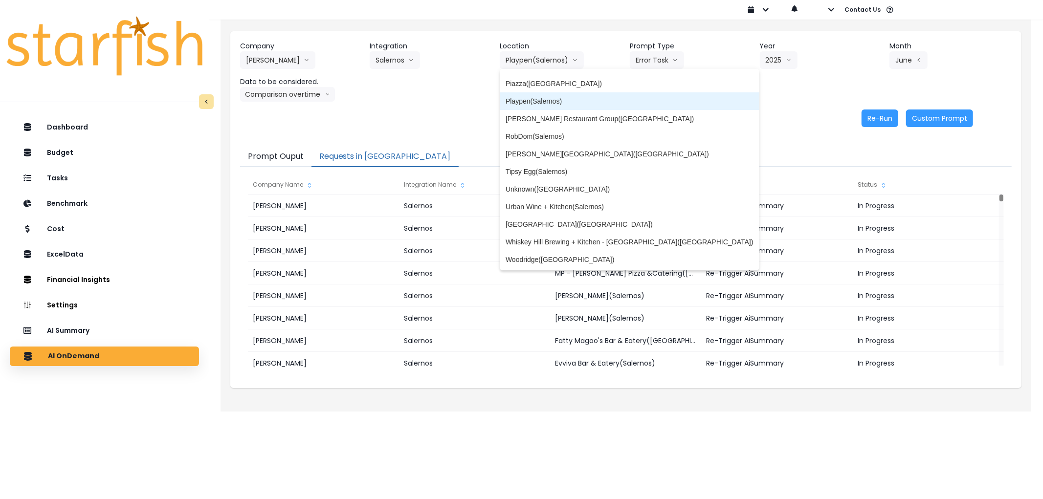
click at [572, 108] on li "Playpen(Salernos)" at bounding box center [630, 101] width 260 height 18
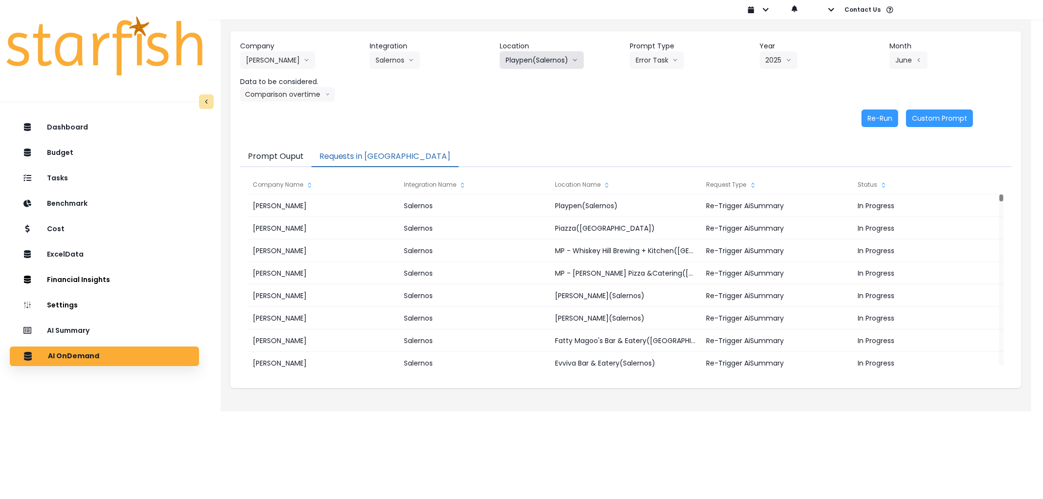
click at [545, 57] on button "Playpen(Salernos)" at bounding box center [542, 60] width 84 height 18
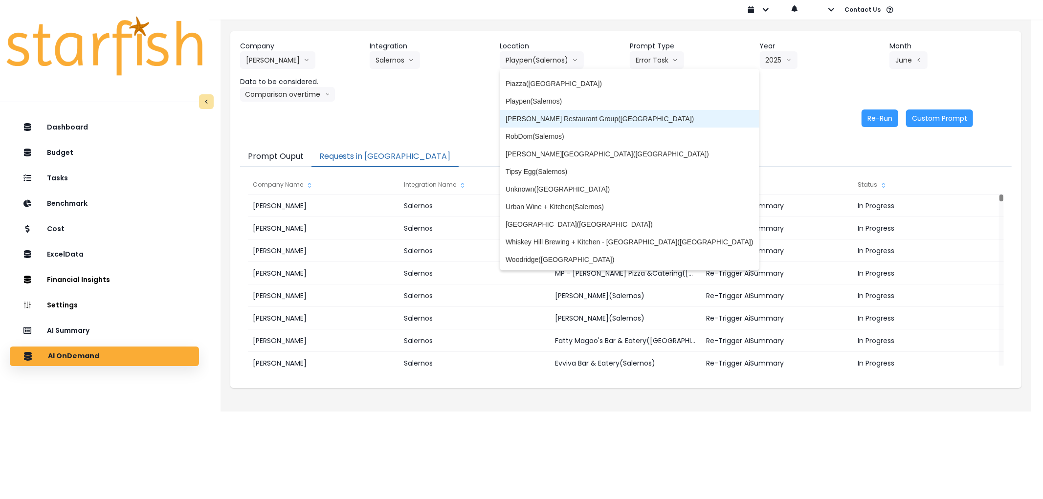
click at [562, 121] on span "[PERSON_NAME] Restaurant Group([GEOGRAPHIC_DATA])" at bounding box center [630, 119] width 248 height 10
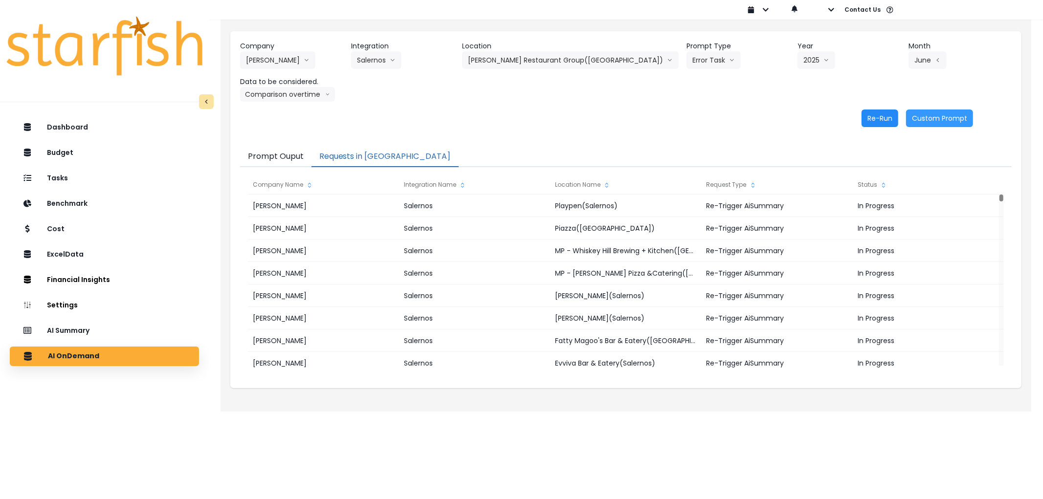
click at [881, 116] on button "Re-Run" at bounding box center [879, 119] width 37 height 18
click at [580, 63] on button "[PERSON_NAME] Restaurant Group([GEOGRAPHIC_DATA])" at bounding box center [570, 60] width 217 height 18
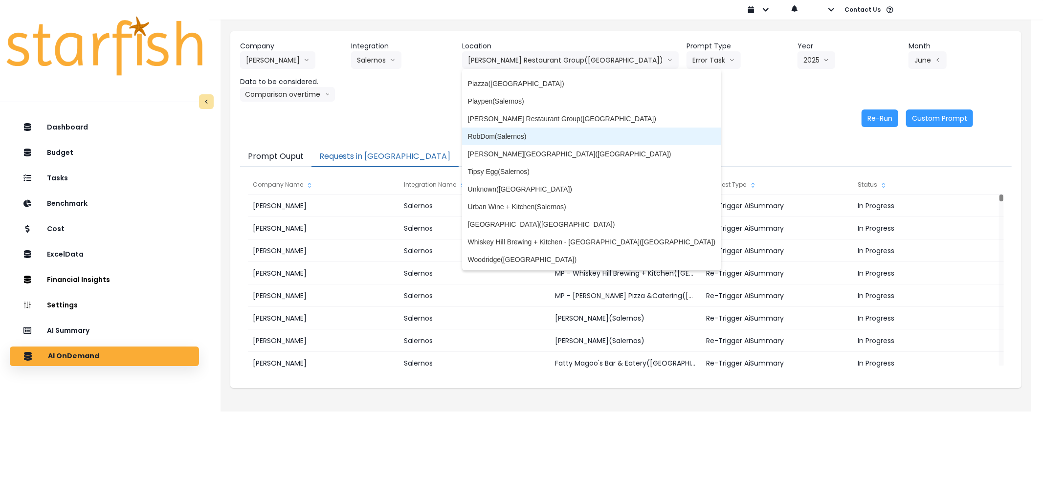
click at [577, 137] on span "RobDom(Salernos)" at bounding box center [592, 137] width 248 height 10
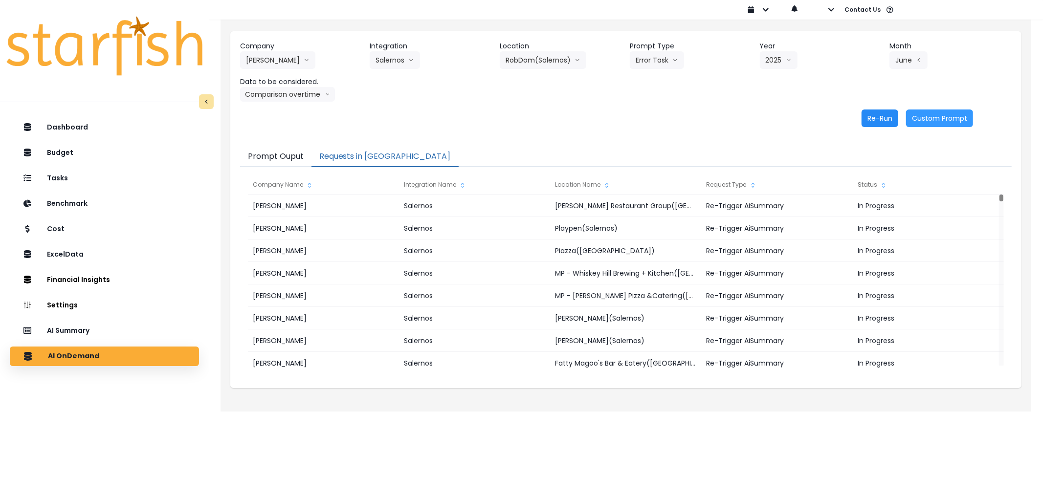
click at [884, 120] on button "Re-Run" at bounding box center [879, 119] width 37 height 18
click at [544, 60] on button "RobDom(Salernos)" at bounding box center [543, 60] width 87 height 18
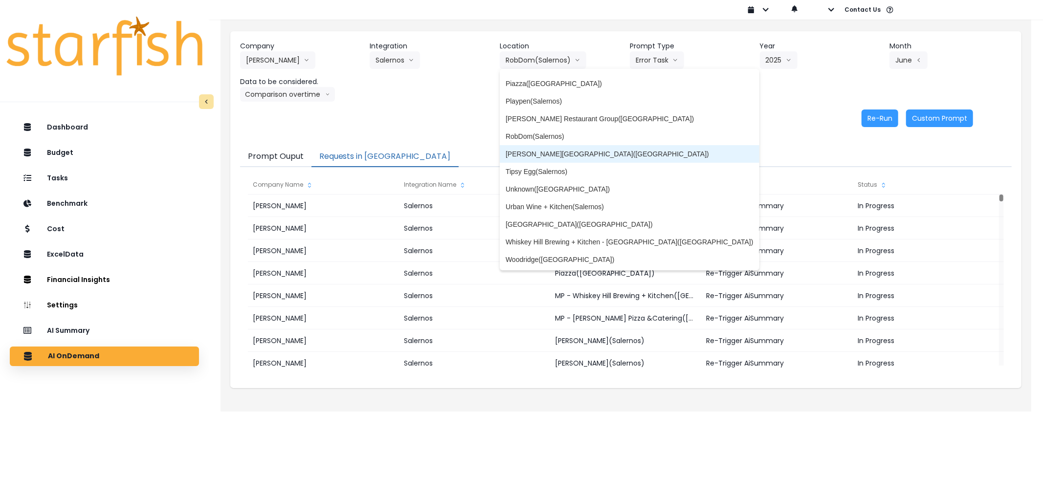
click at [567, 153] on span "[PERSON_NAME][GEOGRAPHIC_DATA]([GEOGRAPHIC_DATA])" at bounding box center [630, 154] width 248 height 10
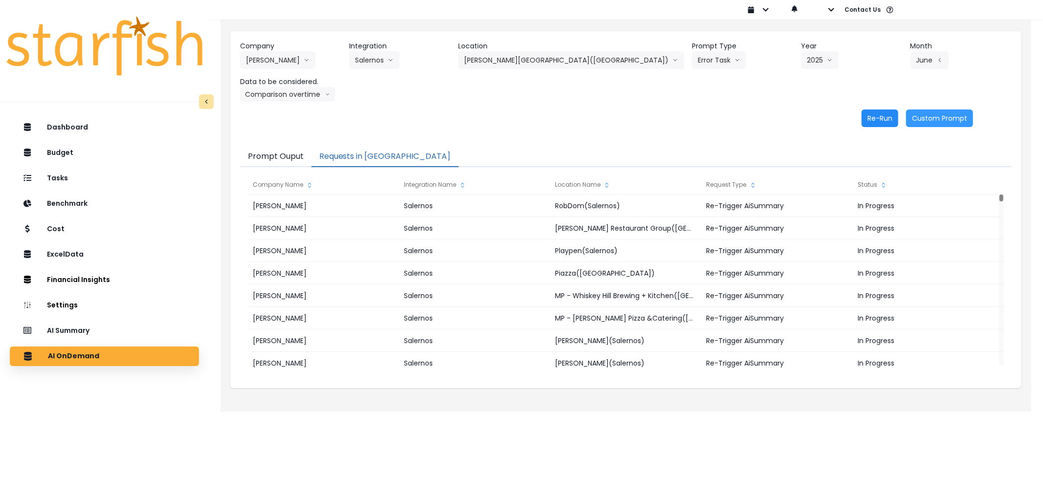
click at [883, 119] on button "Re-Run" at bounding box center [879, 119] width 37 height 18
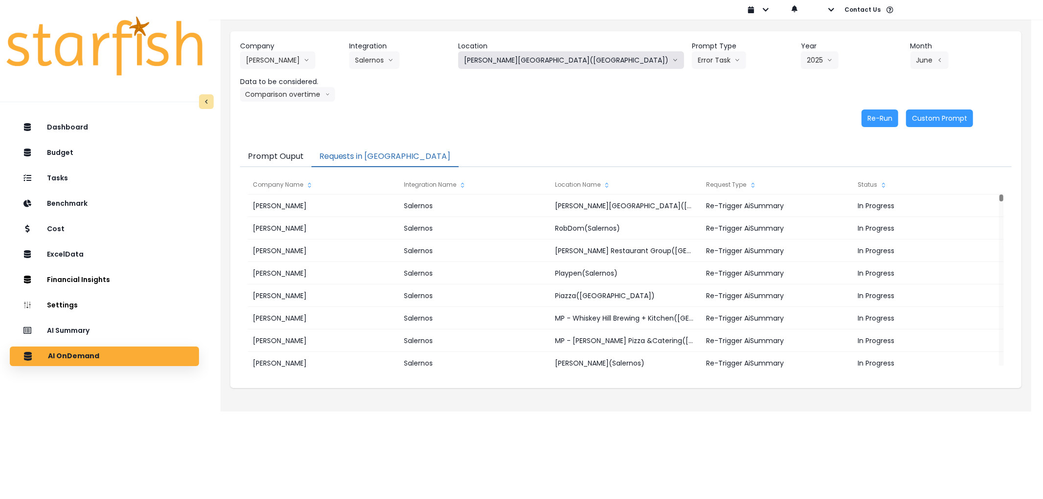
click at [544, 61] on button "[PERSON_NAME][GEOGRAPHIC_DATA]([GEOGRAPHIC_DATA])" at bounding box center [571, 60] width 226 height 18
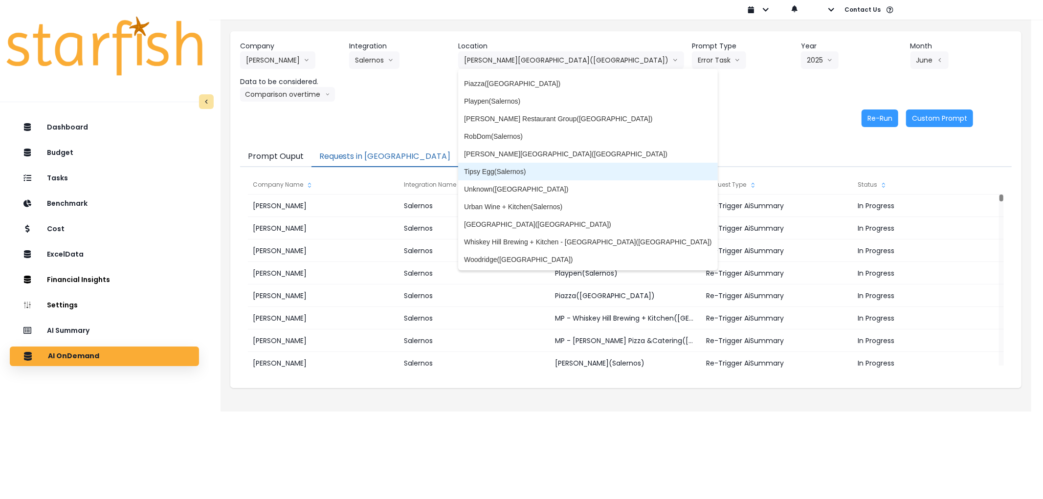
click at [559, 167] on span "Tipsy Egg(Salernos)" at bounding box center [588, 172] width 248 height 10
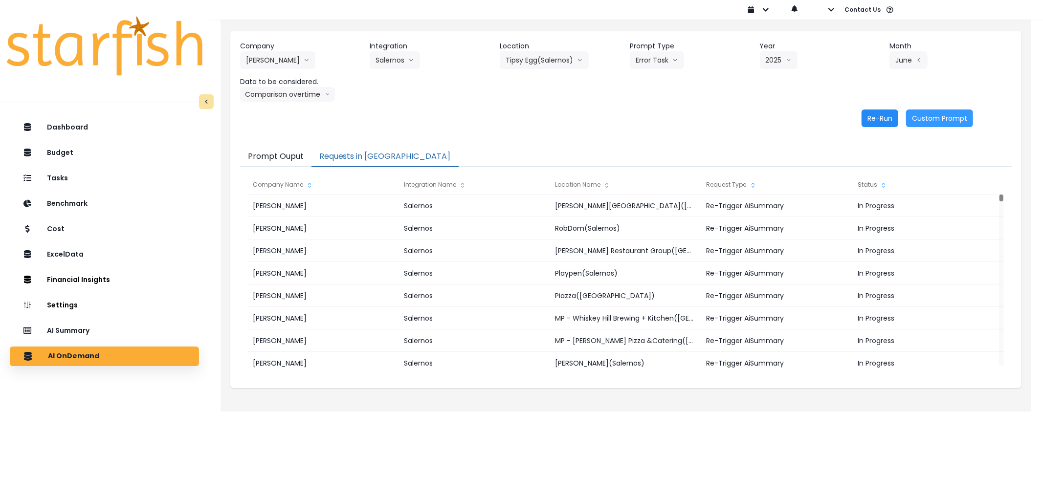
drag, startPoint x: 883, startPoint y: 117, endPoint x: 856, endPoint y: 114, distance: 27.0
click at [878, 117] on button "Re-Run" at bounding box center [879, 119] width 37 height 18
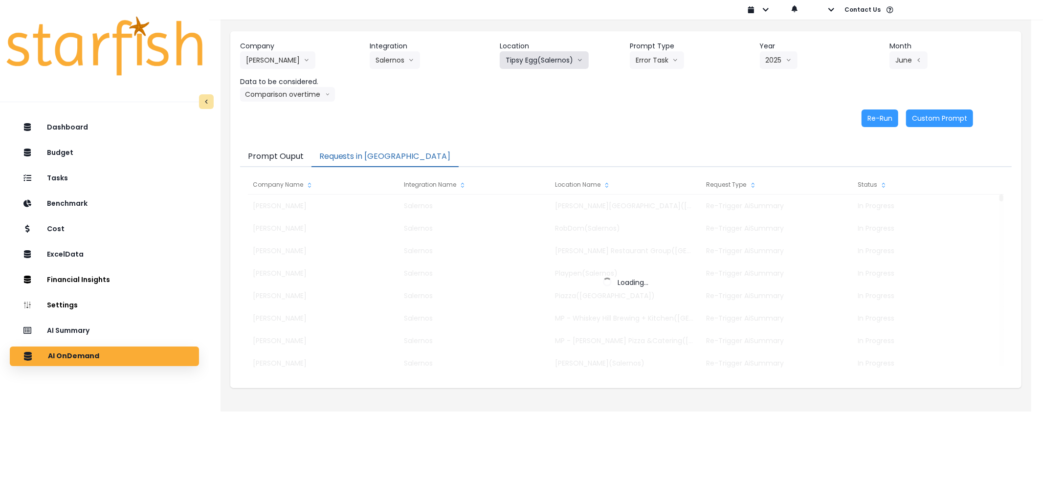
click at [538, 67] on button "Tipsy Egg(Salernos)" at bounding box center [544, 60] width 89 height 18
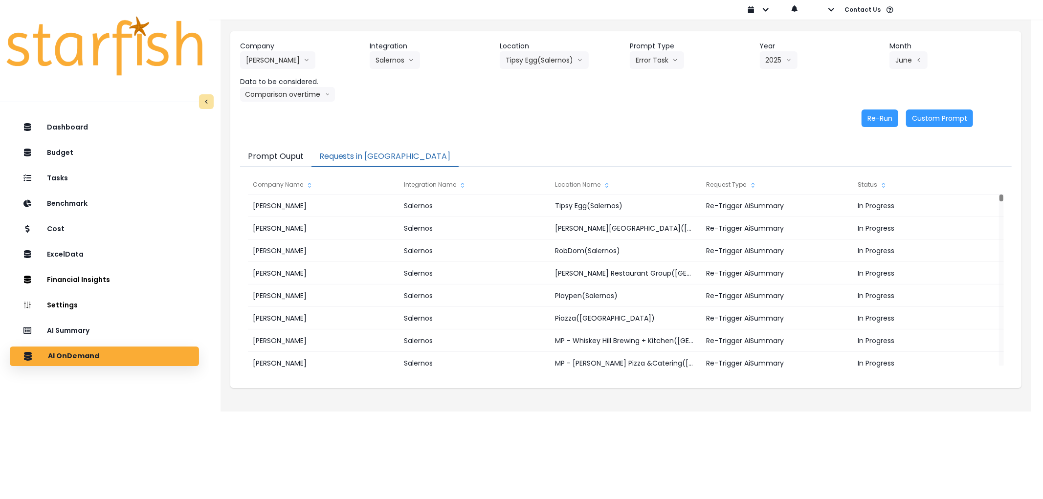
click at [711, 113] on div "Re-Run Custom Prompt" at bounding box center [606, 119] width 733 height 18
click at [527, 65] on button "Tipsy Egg(Salernos)" at bounding box center [544, 60] width 89 height 18
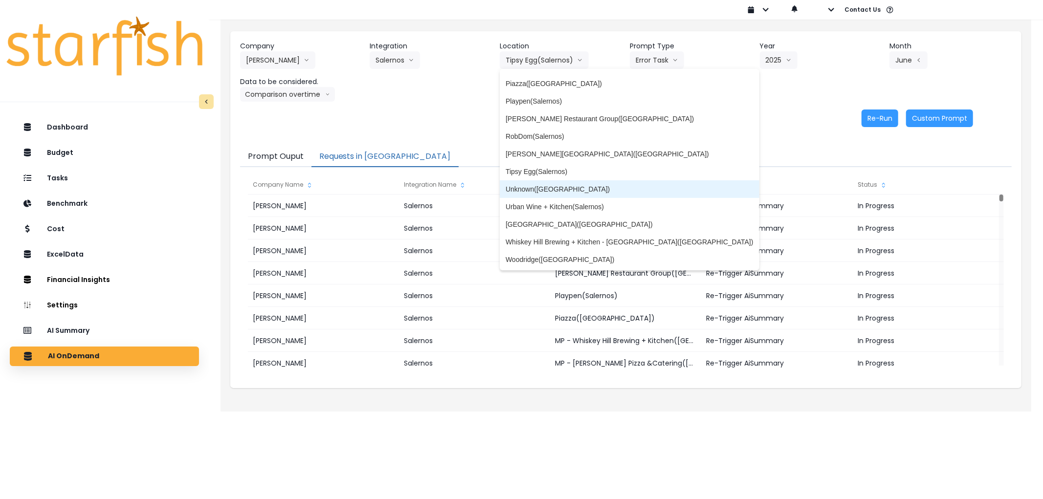
click at [579, 185] on span "Unknown([GEOGRAPHIC_DATA])" at bounding box center [630, 189] width 248 height 10
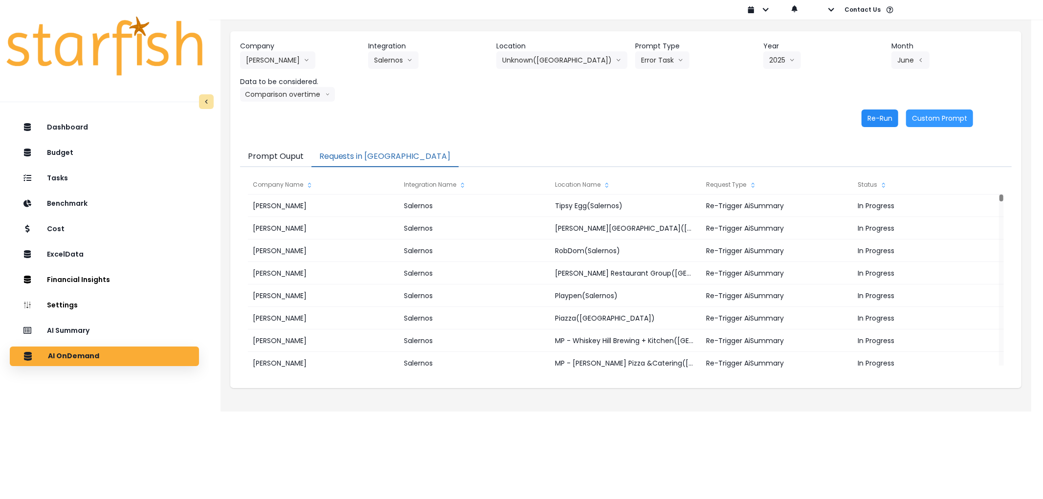
click at [897, 124] on button "Re-Run" at bounding box center [879, 119] width 37 height 18
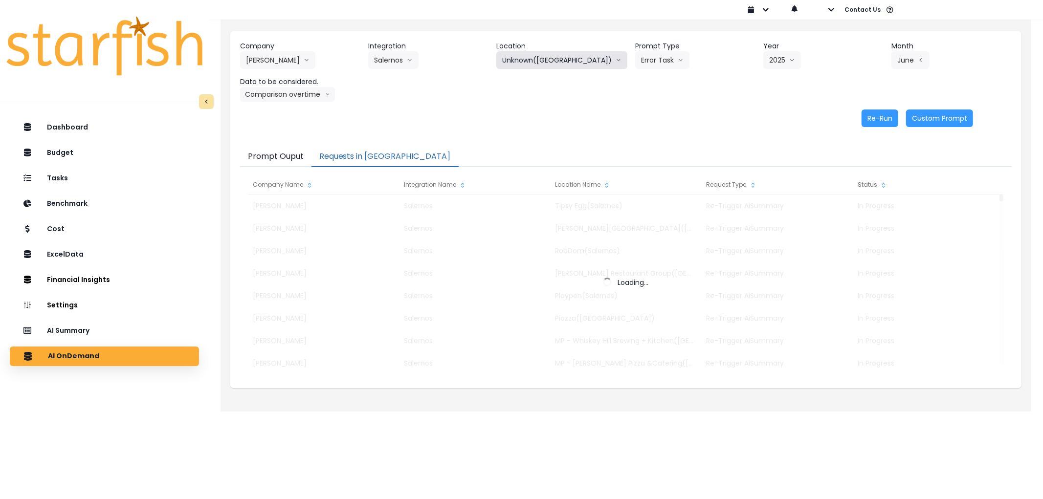
click at [543, 61] on button "Unknown([GEOGRAPHIC_DATA])" at bounding box center [561, 60] width 131 height 18
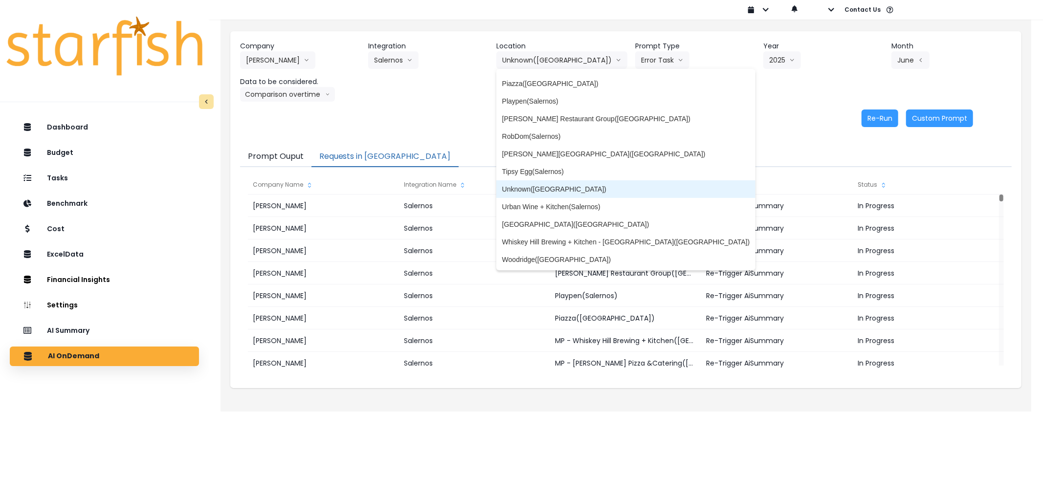
click at [575, 203] on span "Urban Wine + Kitchen(Salernos)" at bounding box center [626, 207] width 248 height 10
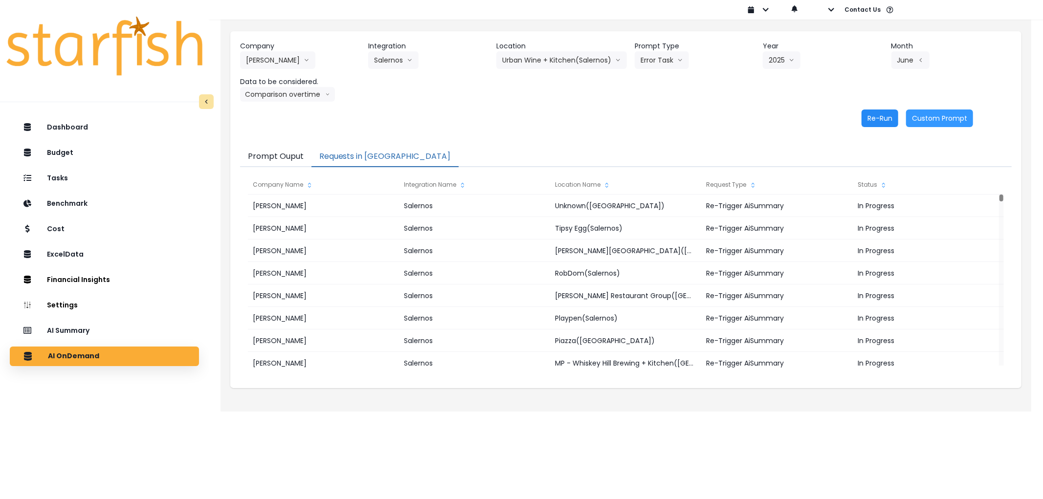
click at [883, 119] on button "Re-Run" at bounding box center [879, 119] width 37 height 18
click at [571, 60] on button "Urban Wine + Kitchen(Salernos)" at bounding box center [561, 60] width 131 height 18
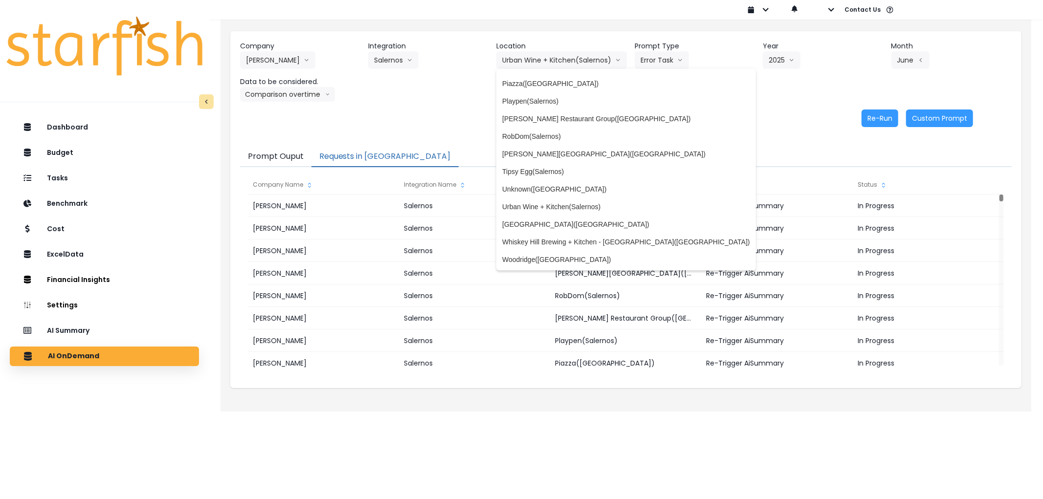
click at [723, 114] on div "Re-Run Custom Prompt" at bounding box center [606, 119] width 733 height 18
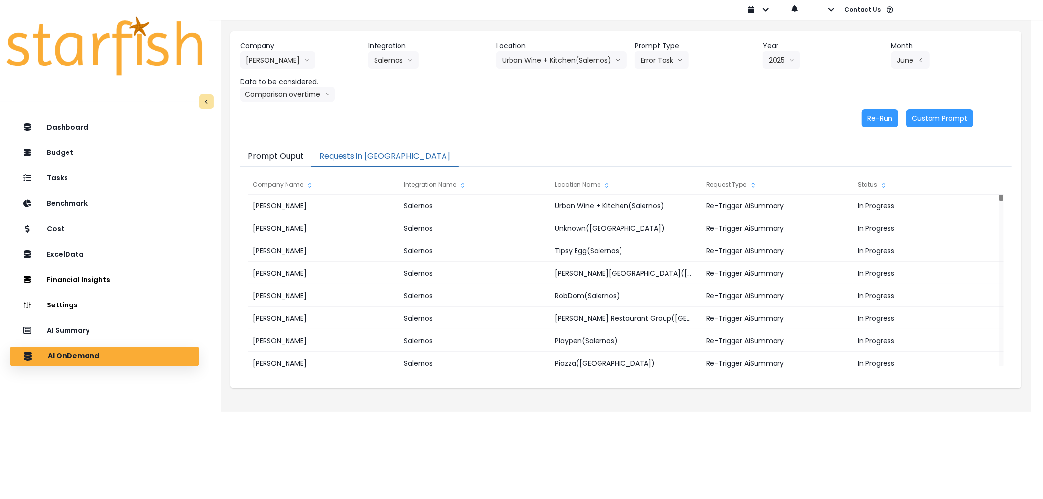
click at [492, 40] on div "Company [PERSON_NAME] 86 Costs Asti Bagel Cafe Balance Grille Bald Ginger Bar B…" at bounding box center [625, 84] width 791 height 106
click at [517, 53] on button "Urban Wine + Kitchen(Salernos)" at bounding box center [561, 60] width 131 height 18
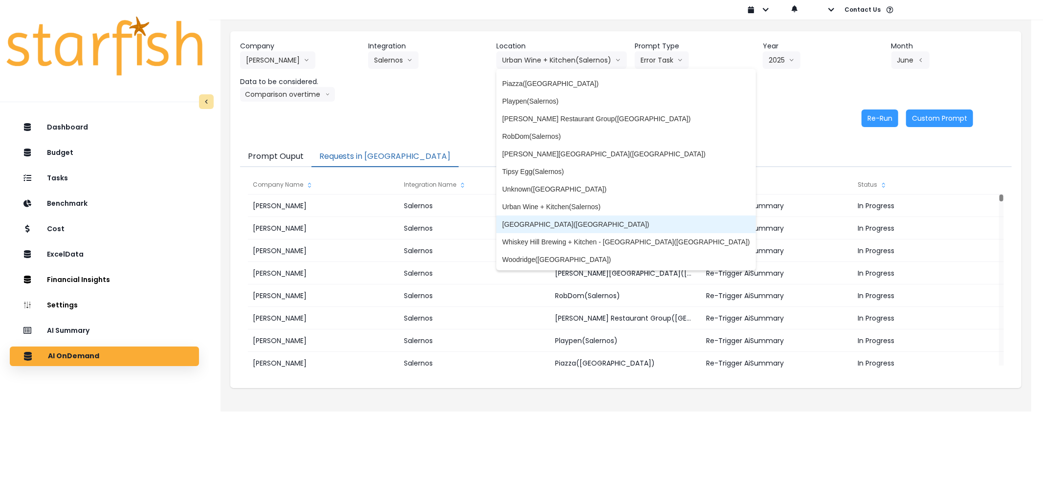
click at [559, 227] on span "[GEOGRAPHIC_DATA]([GEOGRAPHIC_DATA])" at bounding box center [626, 225] width 248 height 10
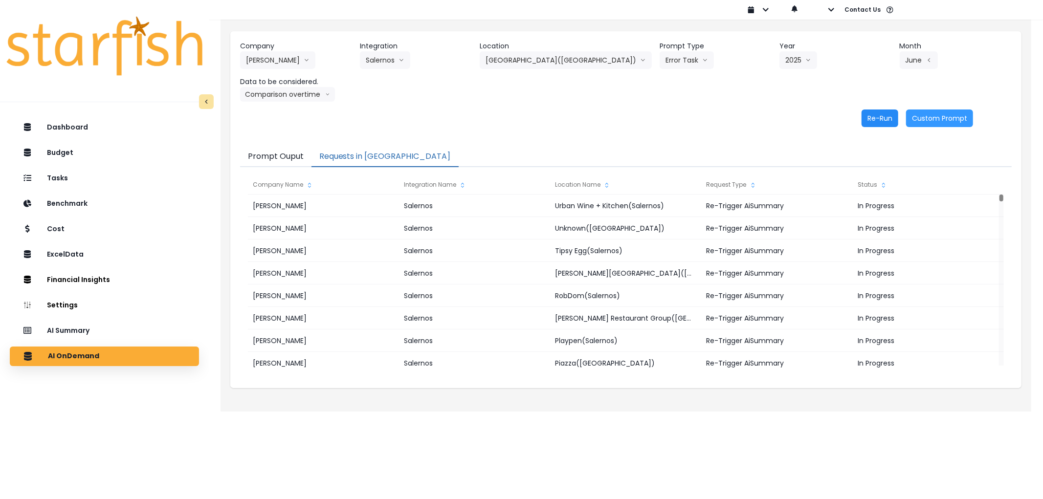
click at [880, 120] on button "Re-Run" at bounding box center [879, 119] width 37 height 18
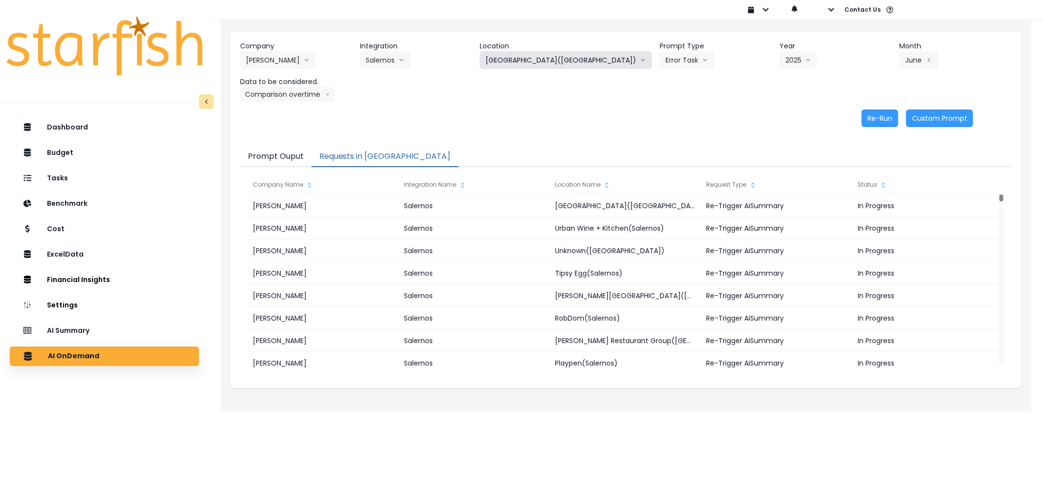
click at [566, 59] on button "[GEOGRAPHIC_DATA]([GEOGRAPHIC_DATA])" at bounding box center [566, 60] width 172 height 18
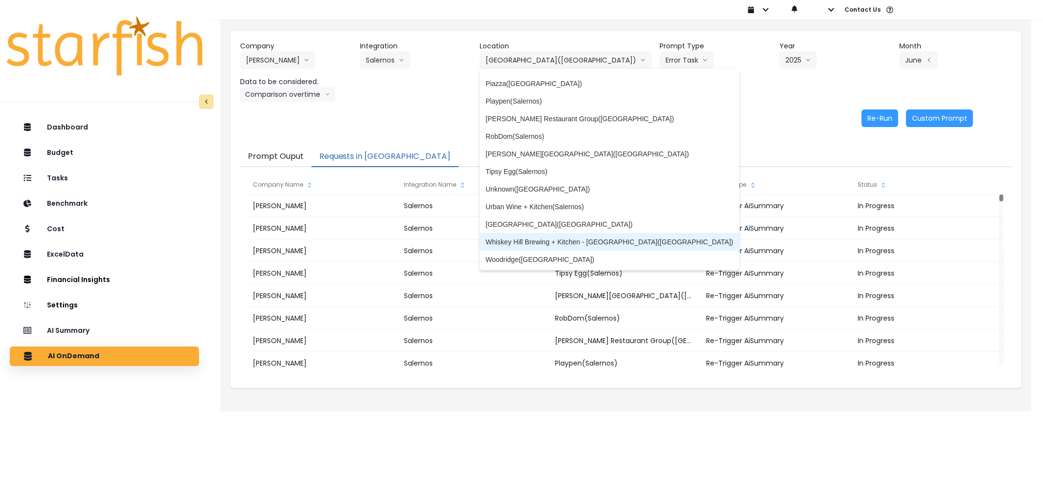
click at [573, 240] on span "Whiskey Hill Brewing + Kitchen - [GEOGRAPHIC_DATA]([GEOGRAPHIC_DATA])" at bounding box center [609, 242] width 248 height 10
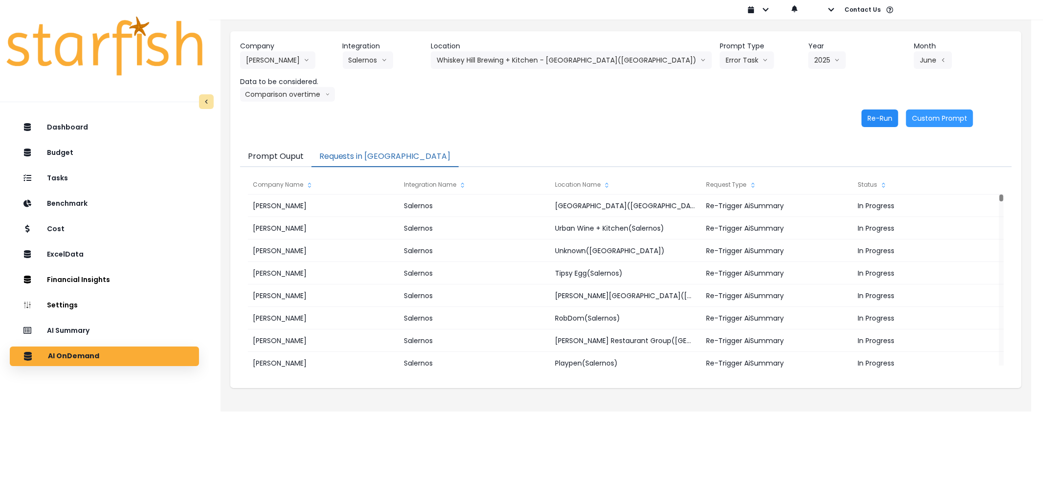
click at [881, 119] on button "Re-Run" at bounding box center [879, 119] width 37 height 18
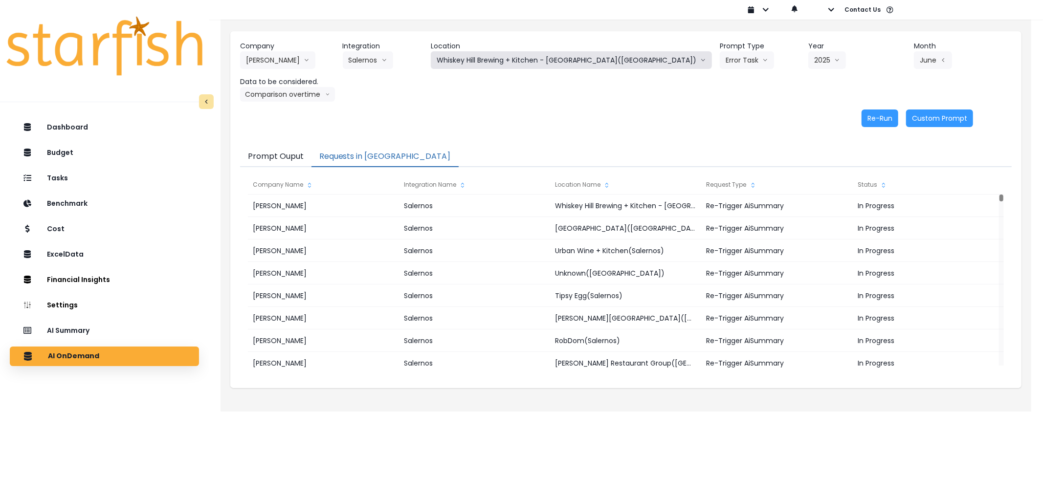
click at [554, 61] on button "Whiskey Hill Brewing + Kitchen - [GEOGRAPHIC_DATA]([GEOGRAPHIC_DATA])" at bounding box center [571, 60] width 281 height 18
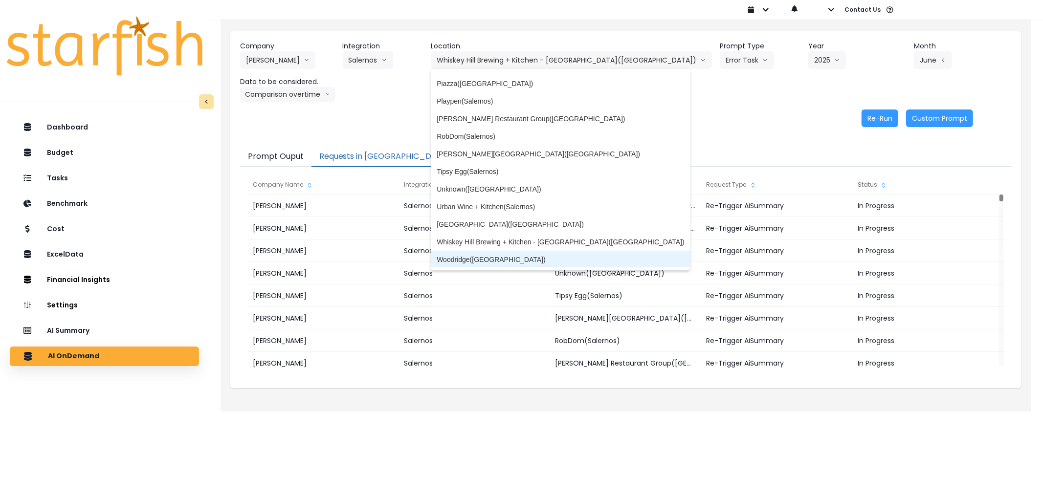
click at [564, 251] on li "Woodridge([GEOGRAPHIC_DATA])" at bounding box center [561, 260] width 260 height 18
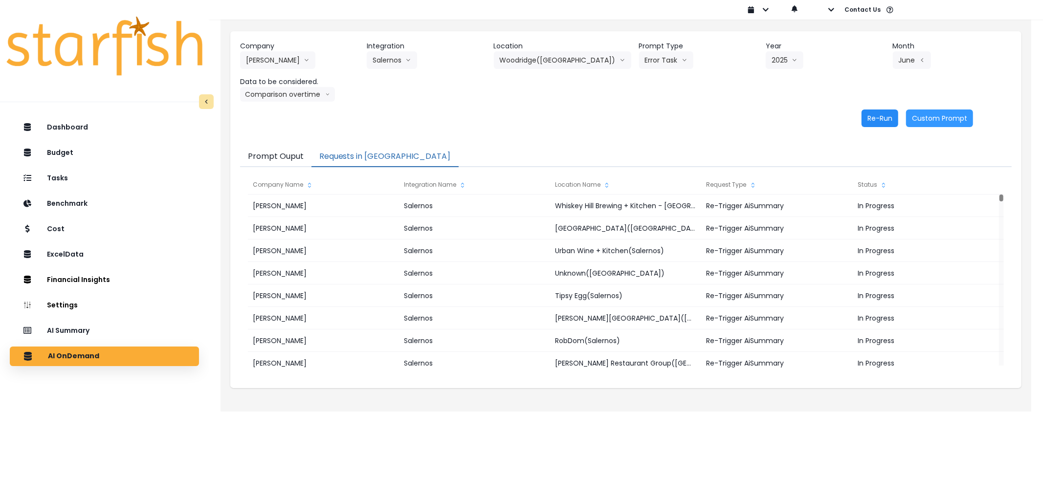
click at [879, 123] on button "Re-Run" at bounding box center [879, 119] width 37 height 18
